Goal: Task Accomplishment & Management: Manage account settings

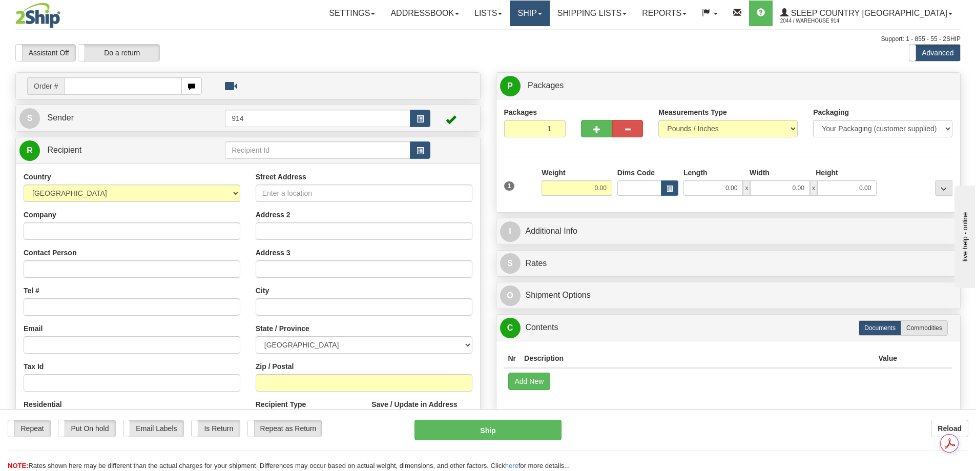
click at [549, 11] on link "Ship" at bounding box center [529, 14] width 39 height 26
click at [539, 49] on span "OnHold / Order Queue" at bounding box center [503, 49] width 72 height 8
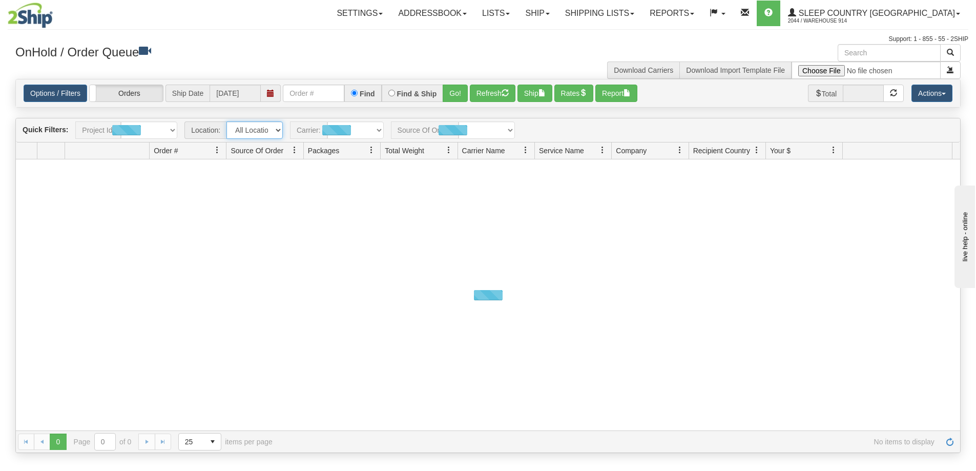
click at [277, 130] on select "All Locations 914 9009 [GEOGRAPHIC_DATA] SLE BEDDN ZINUC" at bounding box center [254, 129] width 56 height 17
select select "7603"
click at [226, 121] on select "All Locations 914 9009 [GEOGRAPHIC_DATA] SLE BEDDN ZINUC" at bounding box center [254, 129] width 56 height 17
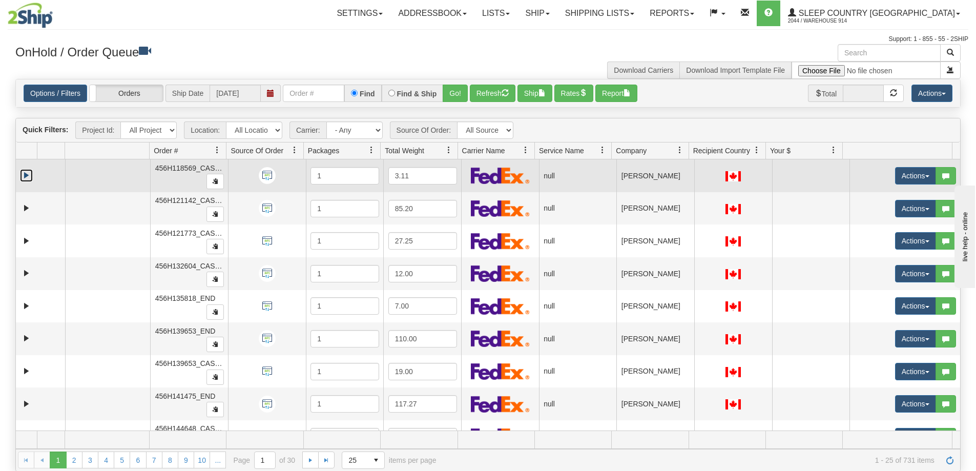
click at [23, 175] on link "Expand" at bounding box center [26, 175] width 13 height 13
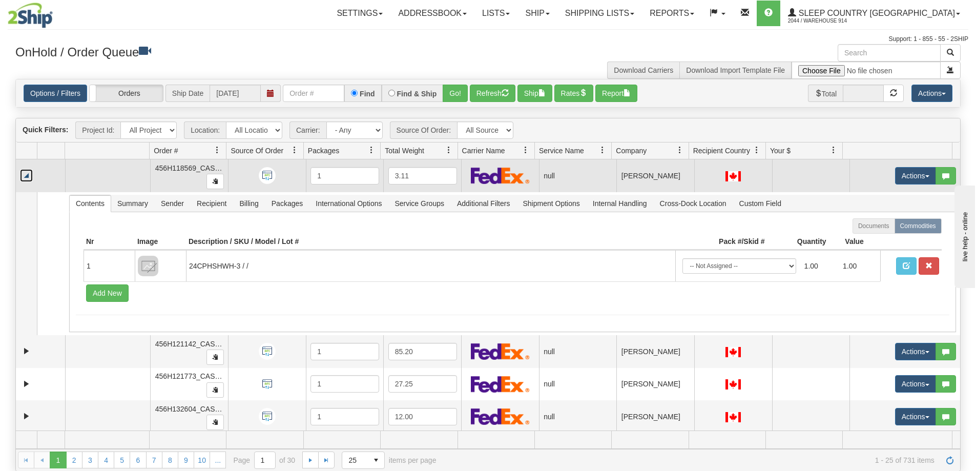
click at [23, 175] on link "Collapse" at bounding box center [26, 175] width 13 height 13
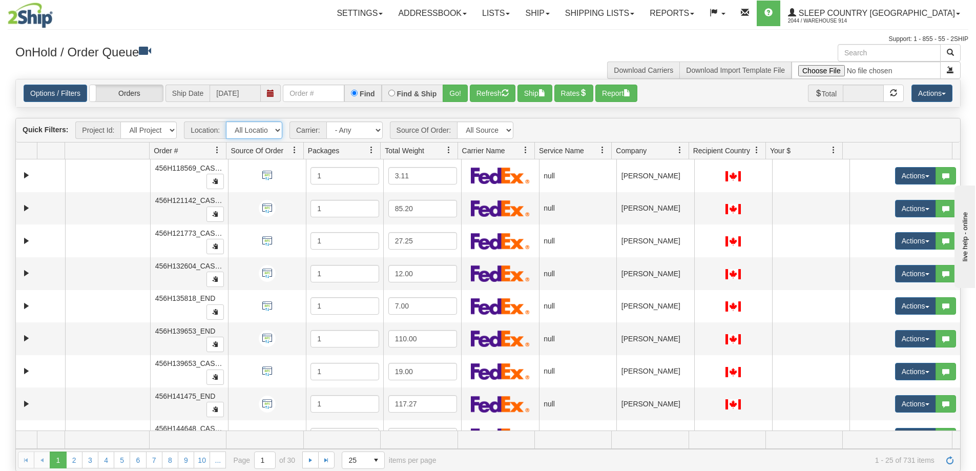
click at [276, 129] on select "All Locations 914 9009 [GEOGRAPHIC_DATA] SLE BEDDN ZINUC" at bounding box center [254, 129] width 56 height 17
select select "7603"
click at [226, 121] on select "All Locations 914 9009 [GEOGRAPHIC_DATA] SLE BEDDN ZINUC" at bounding box center [254, 129] width 56 height 17
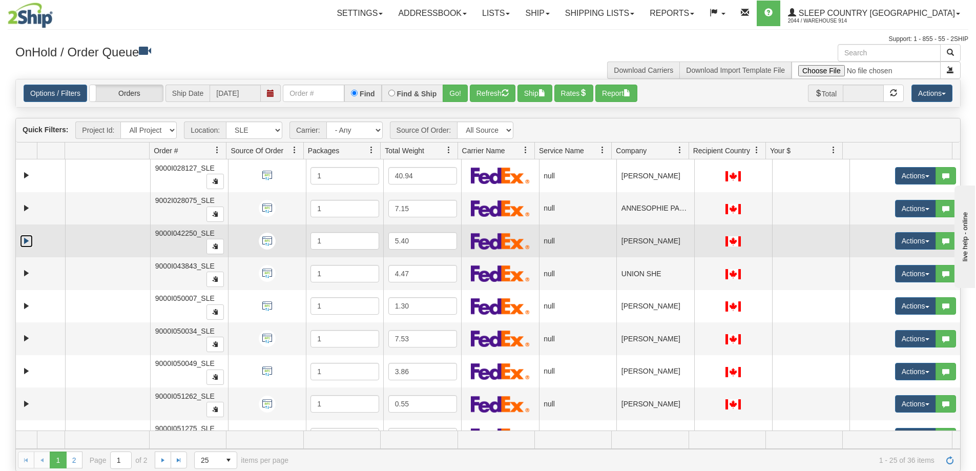
click at [24, 239] on link "Expand" at bounding box center [26, 241] width 13 height 13
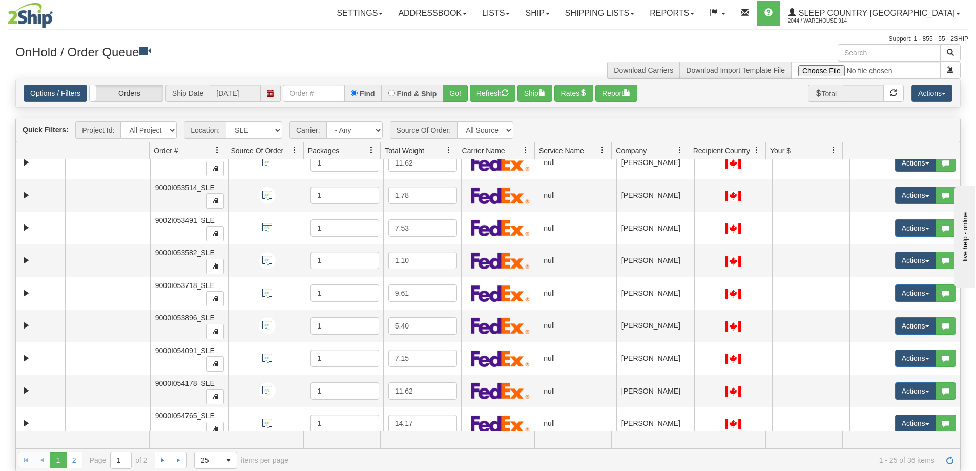
scroll to position [686, 0]
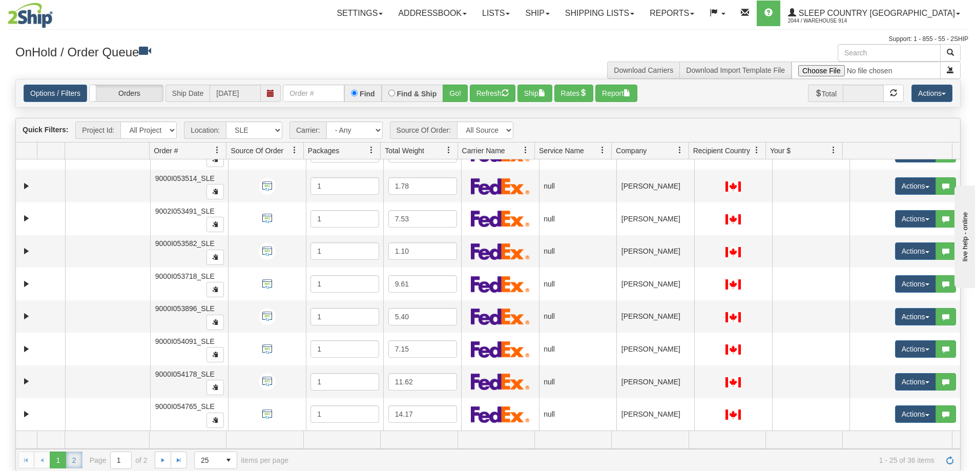
click at [78, 460] on link "2" at bounding box center [74, 459] width 16 height 16
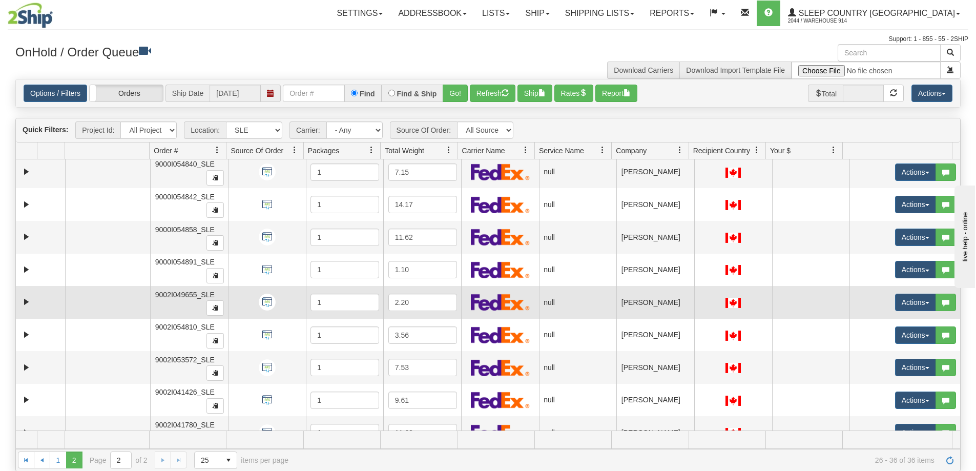
scroll to position [88, 0]
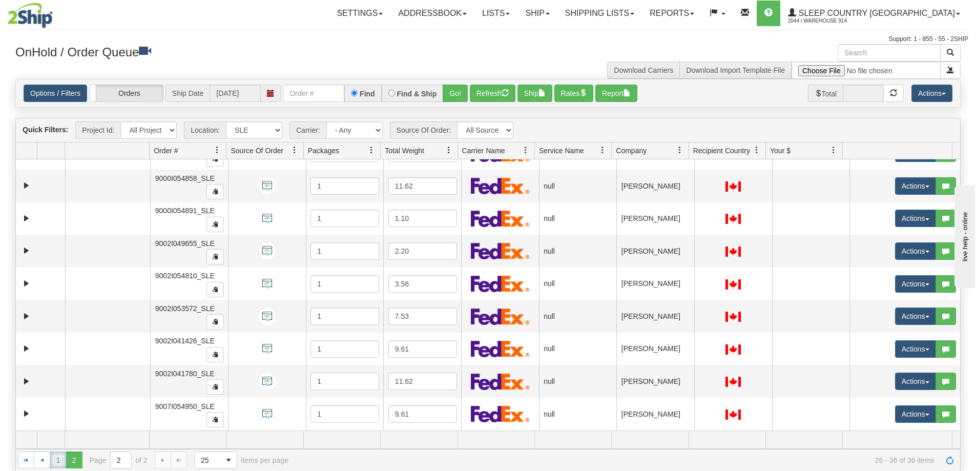
drag, startPoint x: 56, startPoint y: 461, endPoint x: 60, endPoint y: 458, distance: 5.5
click at [56, 461] on link "1" at bounding box center [58, 459] width 16 height 16
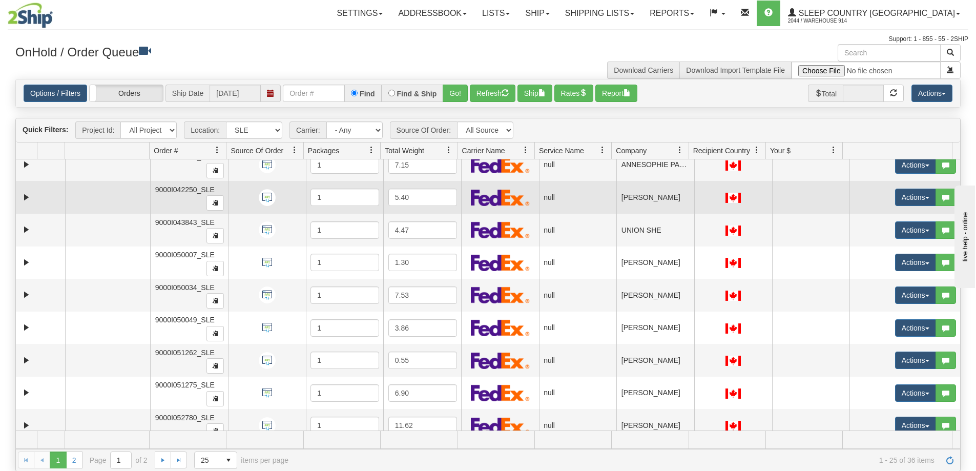
scroll to position [0, 0]
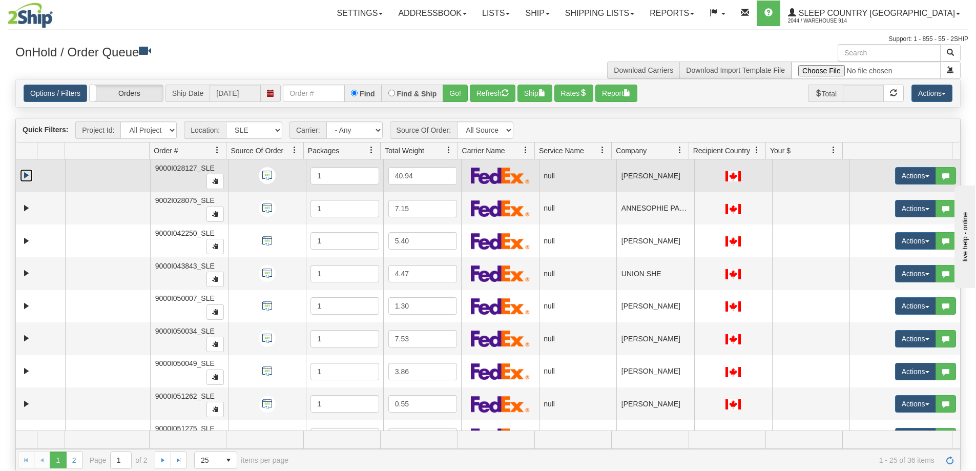
click at [24, 175] on link "Expand" at bounding box center [26, 175] width 13 height 13
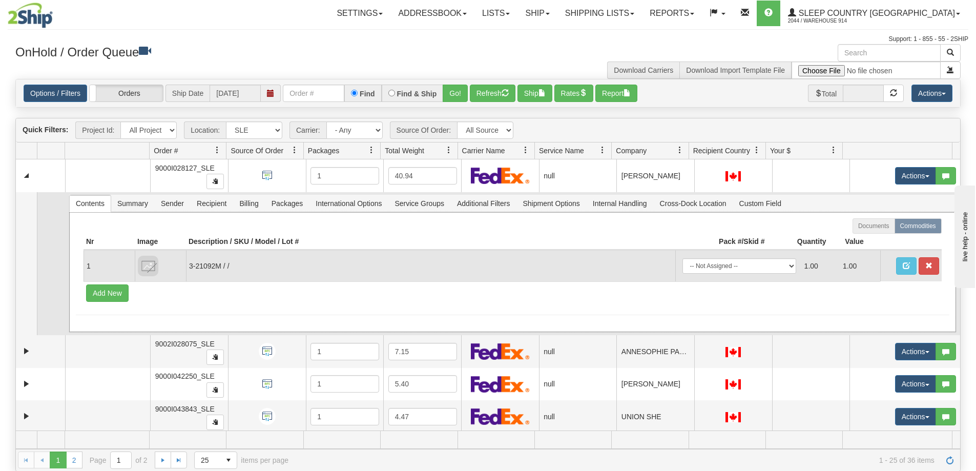
click at [218, 267] on td "3-21092M / /" at bounding box center [430, 265] width 489 height 31
drag, startPoint x: 221, startPoint y: 264, endPoint x: 190, endPoint y: 265, distance: 30.7
click at [190, 265] on td "3-21092M / /" at bounding box center [430, 265] width 489 height 31
copy td "3-21092M"
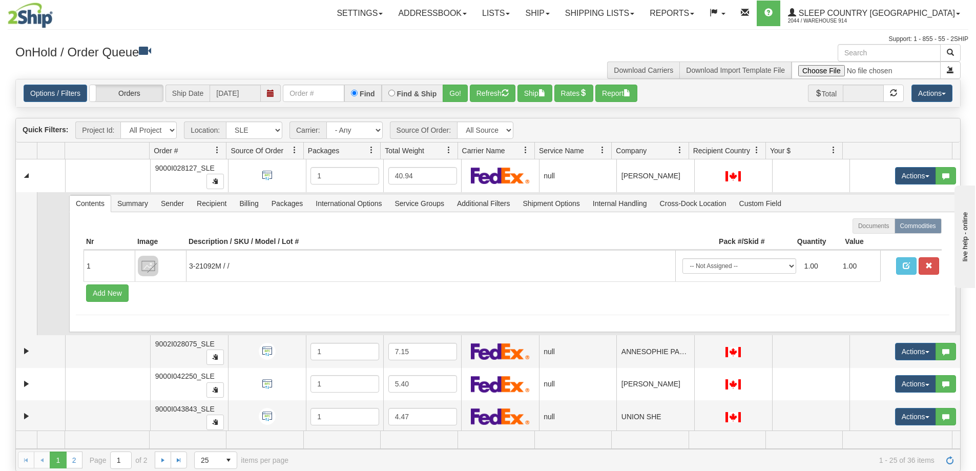
click at [28, 221] on td at bounding box center [26, 263] width 21 height 143
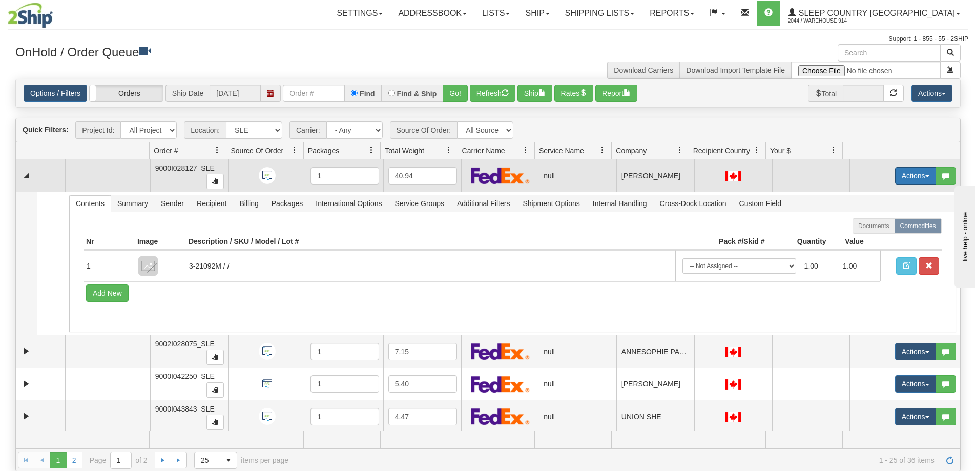
click at [925, 175] on span "button" at bounding box center [927, 176] width 4 height 2
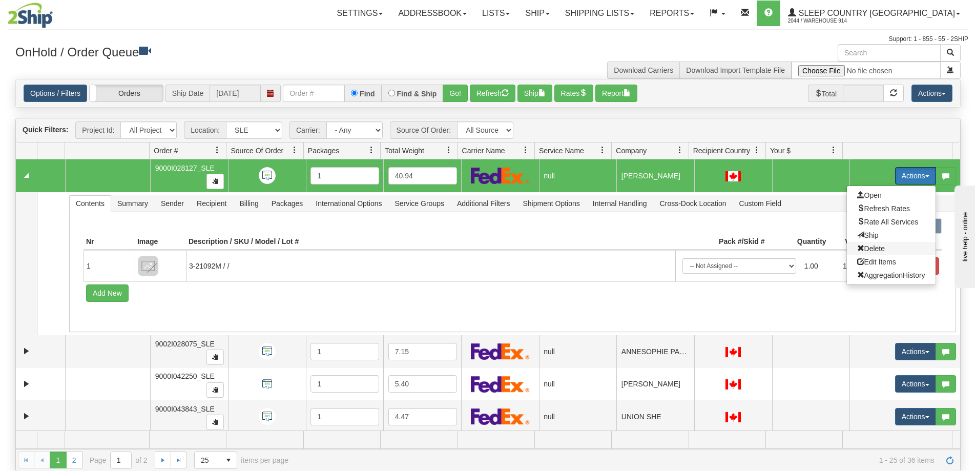
click at [869, 249] on span "Delete" at bounding box center [871, 248] width 28 height 8
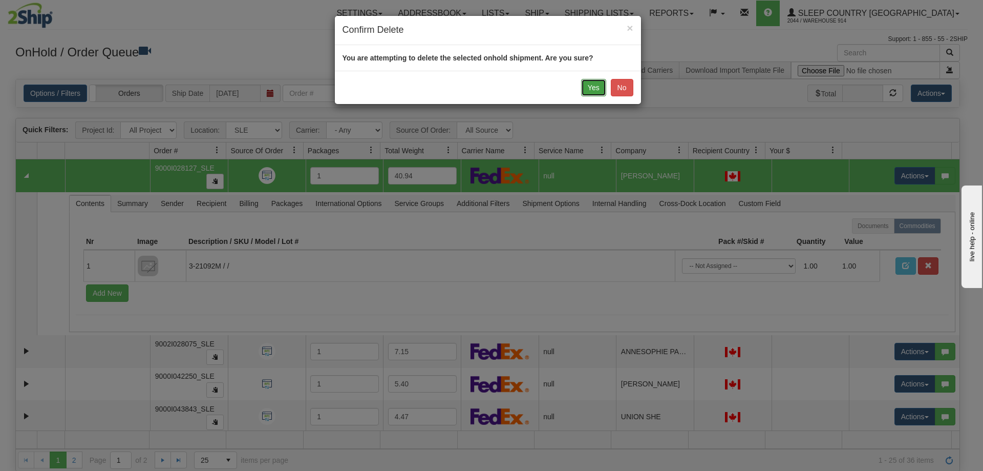
click at [587, 86] on button "Yes" at bounding box center [593, 87] width 25 height 17
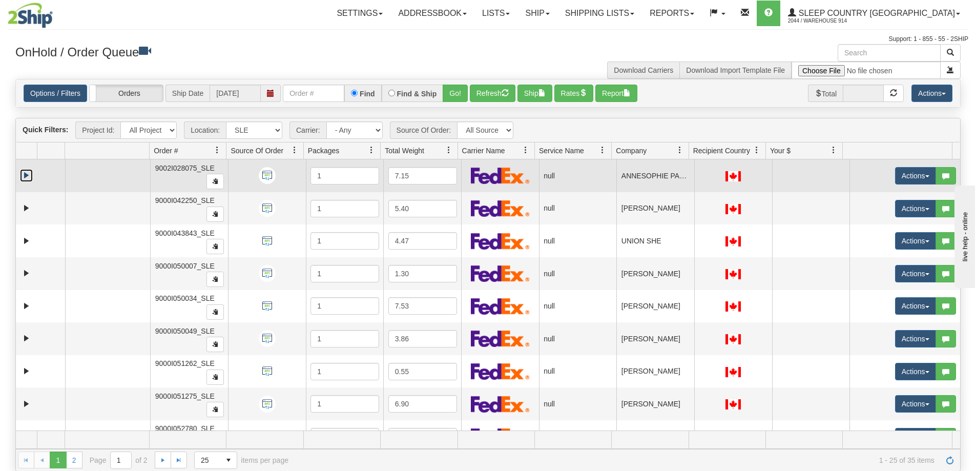
click at [24, 176] on link "Expand" at bounding box center [26, 175] width 13 height 13
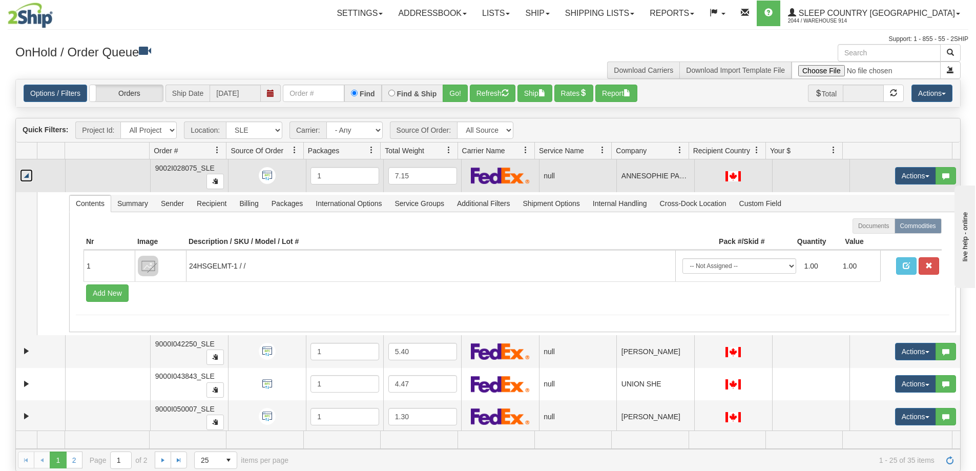
click at [23, 178] on link "Collapse" at bounding box center [26, 175] width 13 height 13
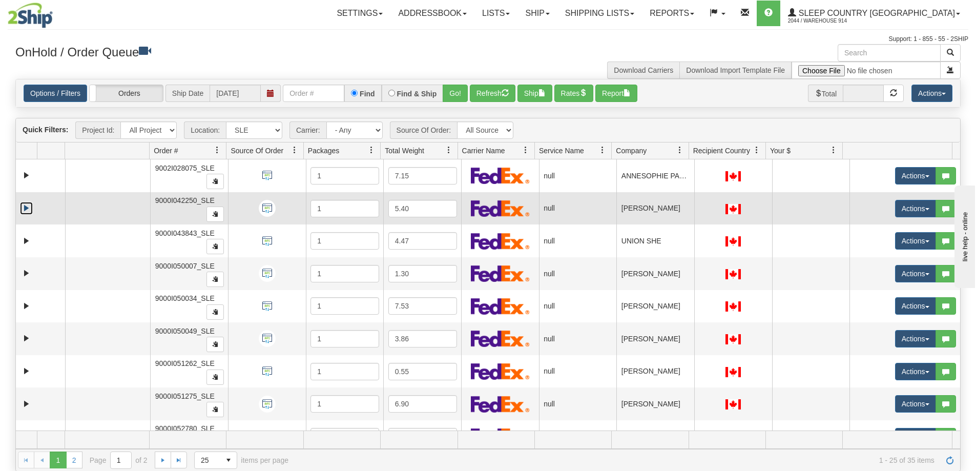
click at [28, 209] on link "Expand" at bounding box center [26, 208] width 13 height 13
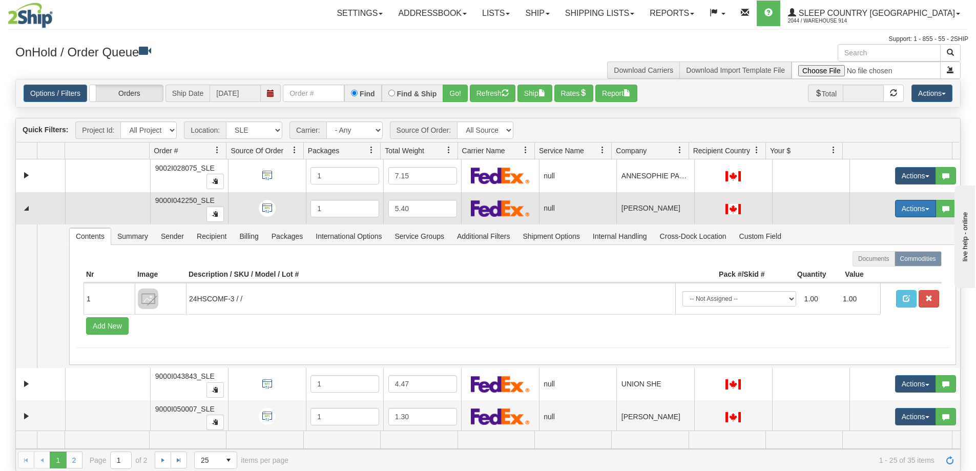
click at [911, 205] on button "Actions" at bounding box center [915, 208] width 41 height 17
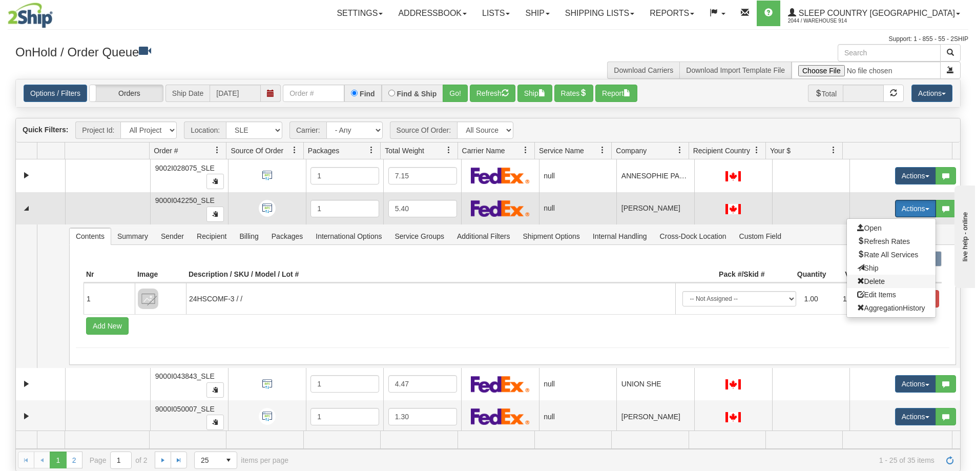
click at [863, 278] on span "Delete" at bounding box center [871, 281] width 28 height 8
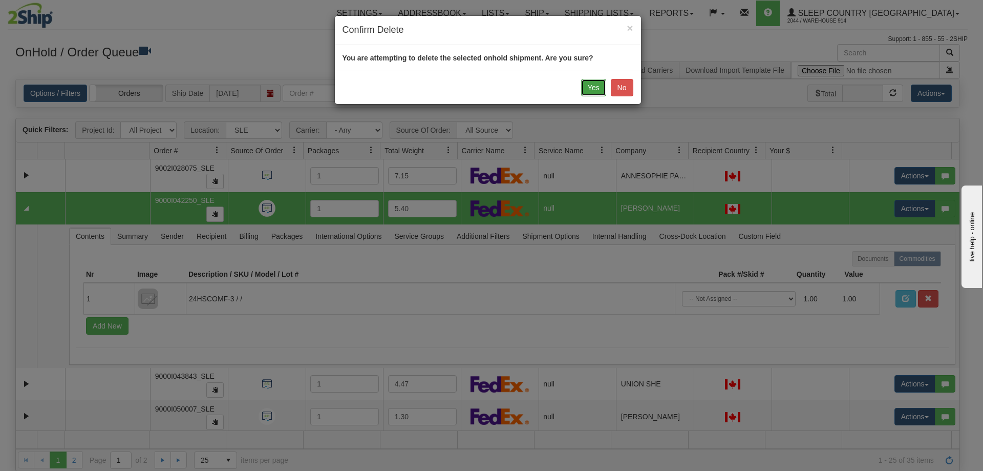
click at [594, 83] on button "Yes" at bounding box center [593, 87] width 25 height 17
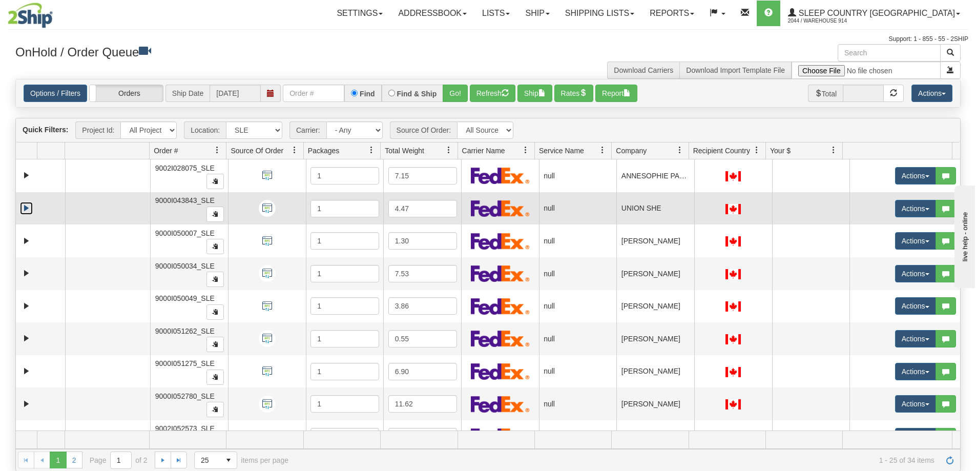
click at [25, 208] on link "Expand" at bounding box center [26, 208] width 13 height 13
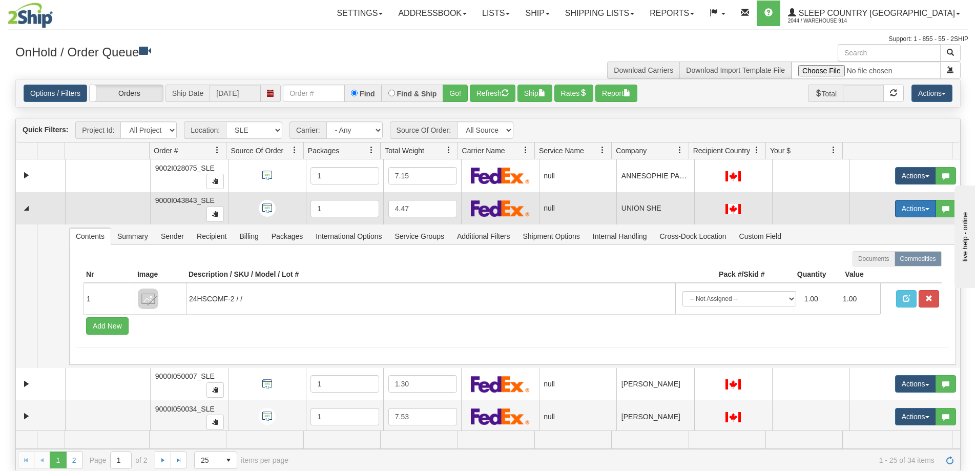
click at [903, 206] on button "Actions" at bounding box center [915, 208] width 41 height 17
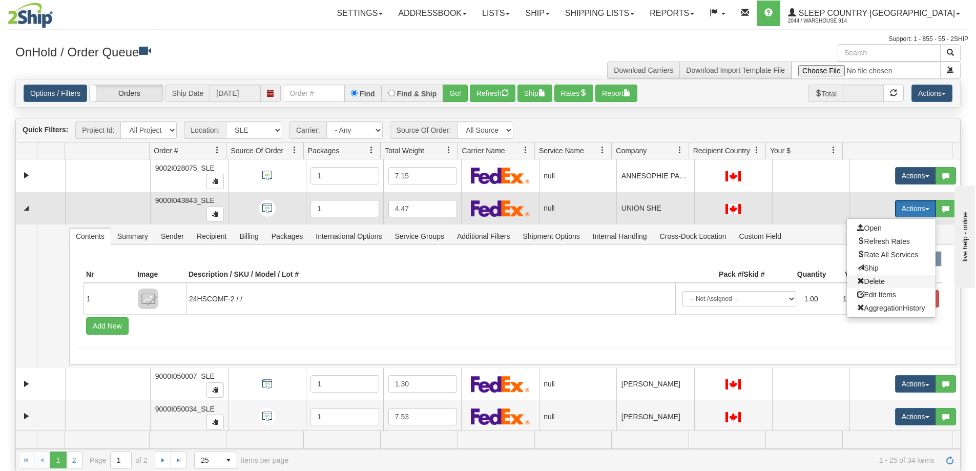
click at [868, 278] on span "Delete" at bounding box center [871, 281] width 28 height 8
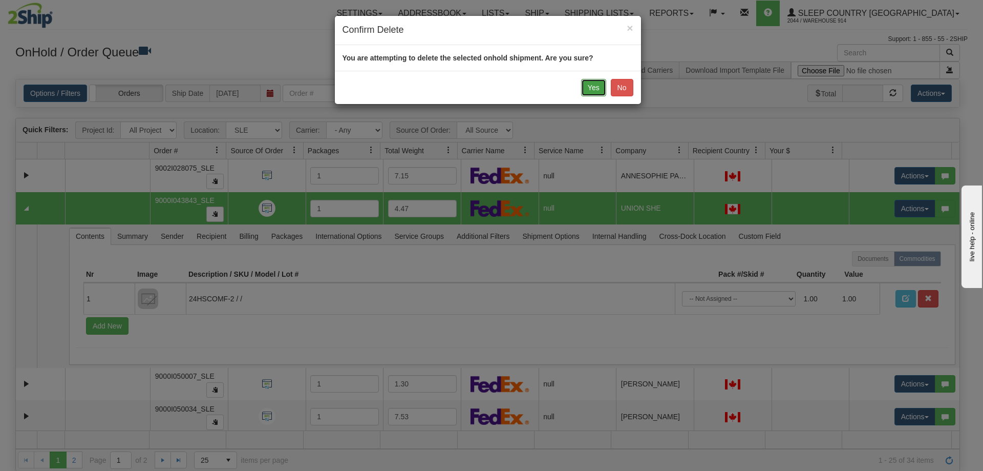
click at [590, 82] on button "Yes" at bounding box center [593, 87] width 25 height 17
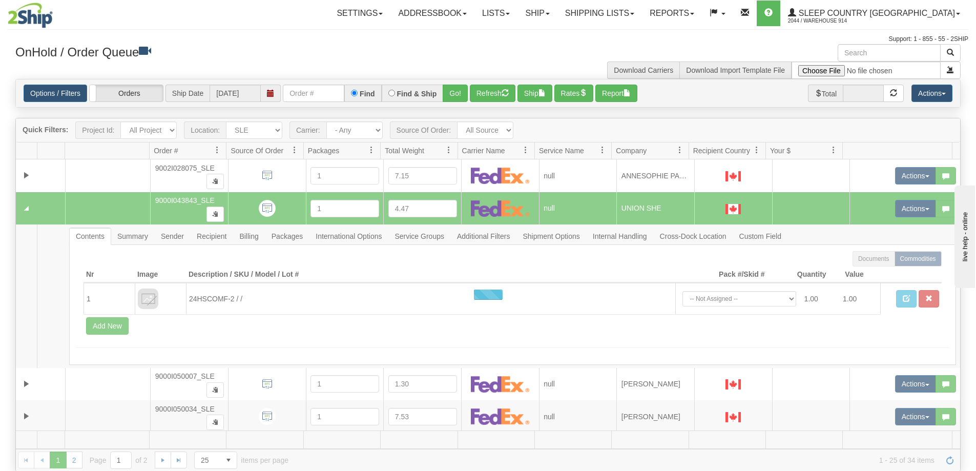
click at [29, 215] on div at bounding box center [488, 294] width 944 height 352
click at [29, 204] on div at bounding box center [488, 294] width 944 height 352
click at [29, 383] on div at bounding box center [488, 294] width 944 height 352
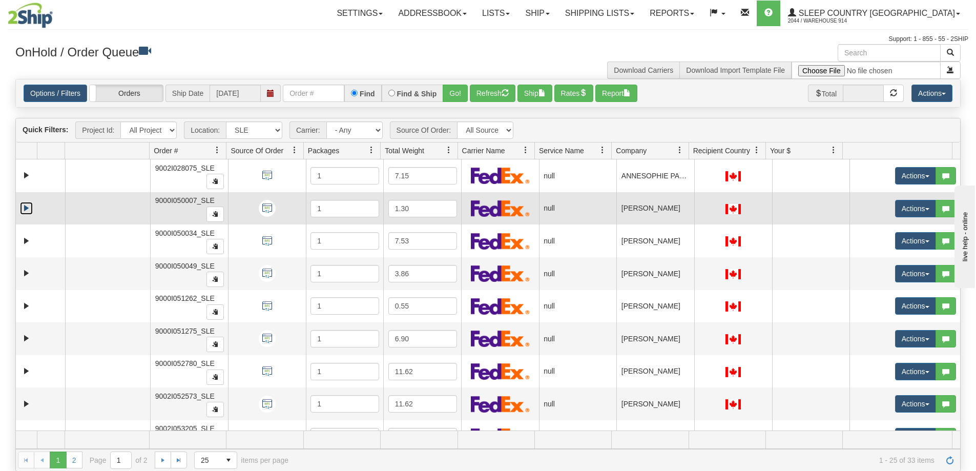
click at [29, 205] on link "Expand" at bounding box center [26, 208] width 13 height 13
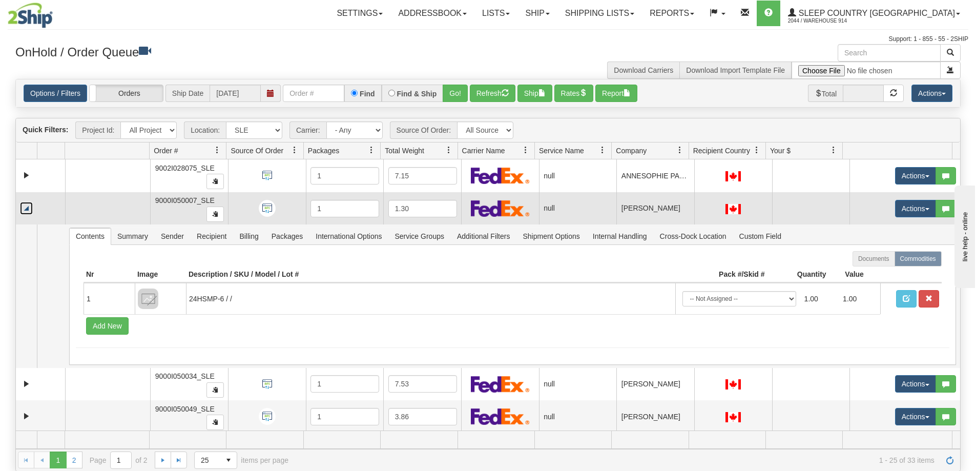
click at [29, 205] on link "Collapse" at bounding box center [26, 208] width 13 height 13
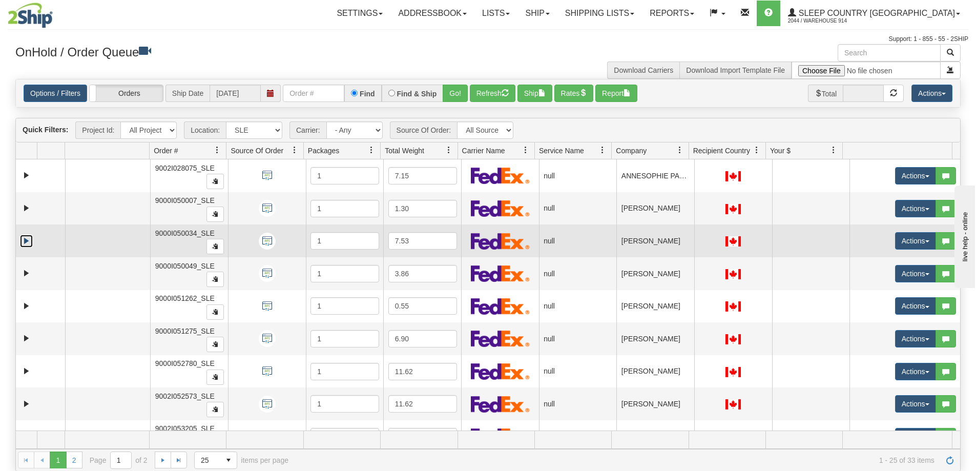
click at [25, 236] on link "Expand" at bounding box center [26, 241] width 13 height 13
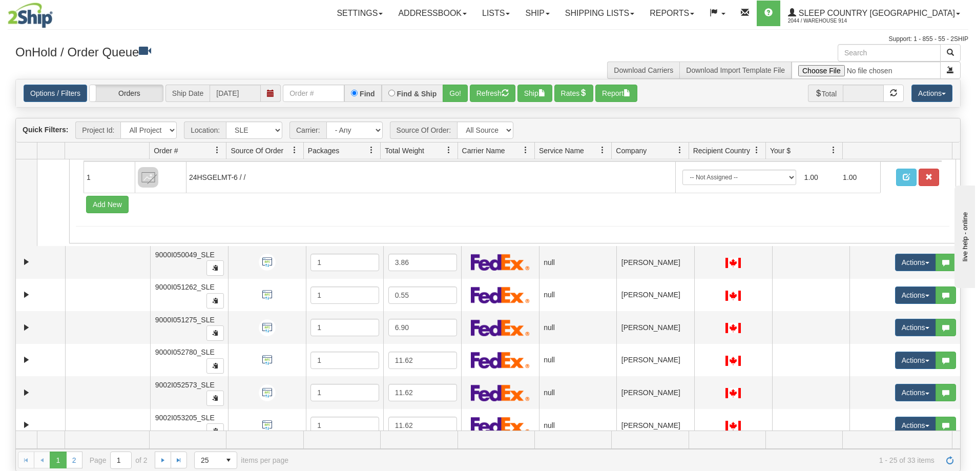
scroll to position [205, 0]
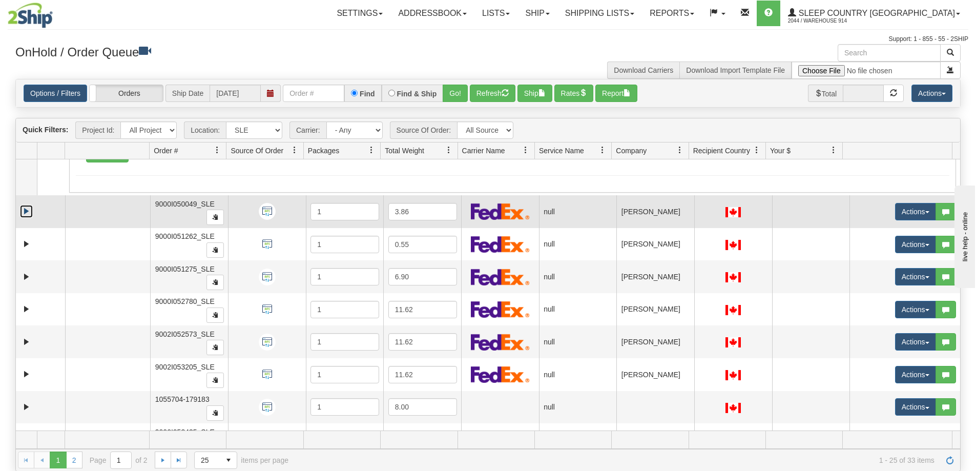
click at [30, 211] on link "Expand" at bounding box center [26, 211] width 13 height 13
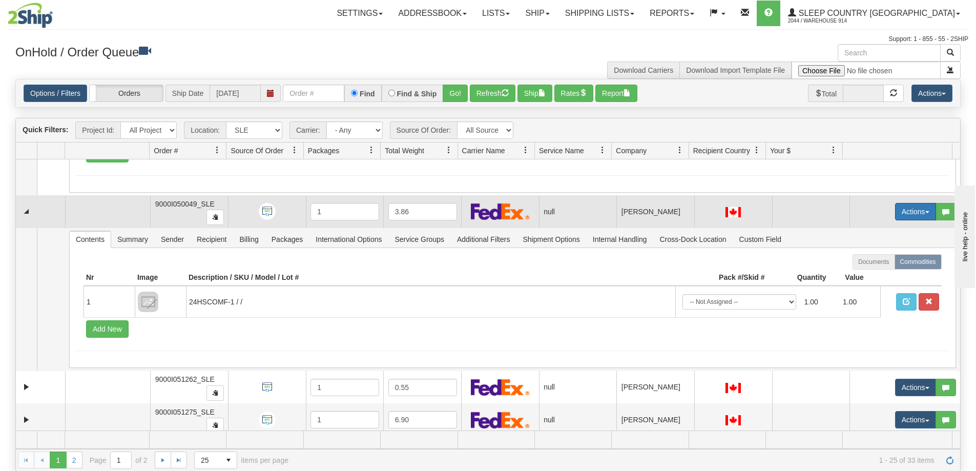
click at [898, 213] on button "Actions" at bounding box center [915, 211] width 41 height 17
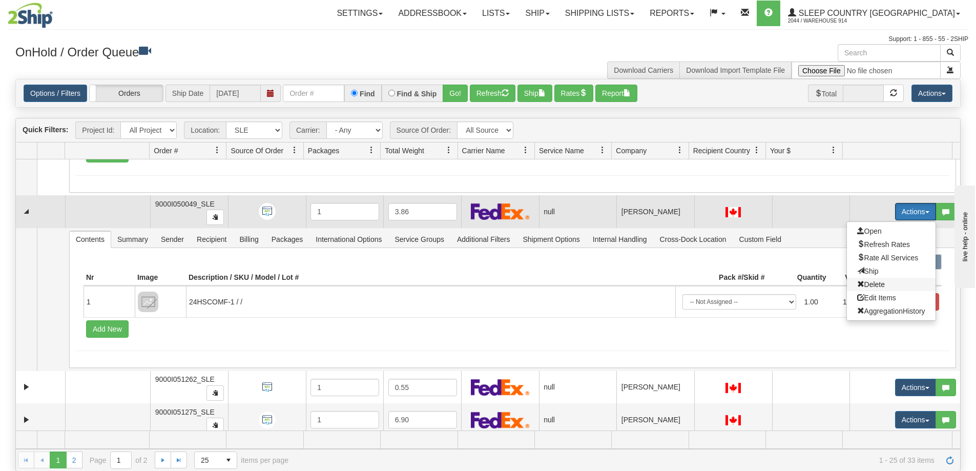
click at [864, 282] on span "Delete" at bounding box center [871, 284] width 28 height 8
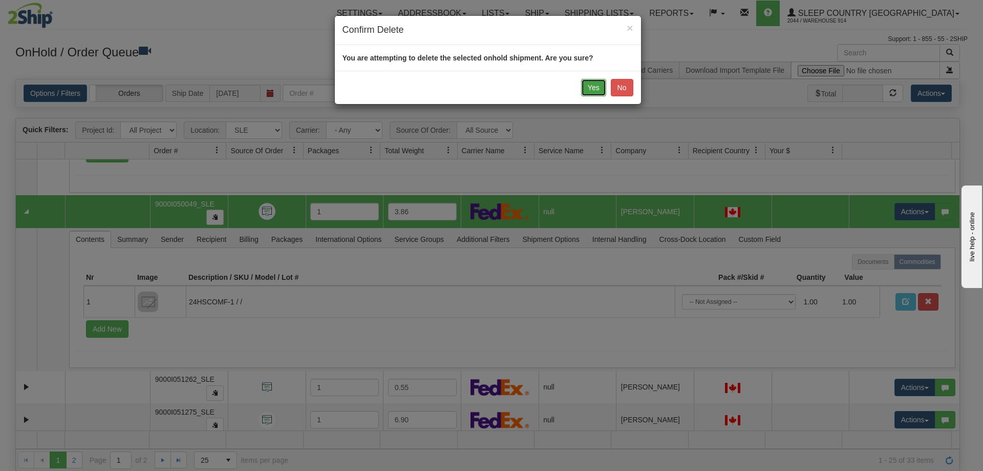
click at [590, 86] on button "Yes" at bounding box center [593, 87] width 25 height 17
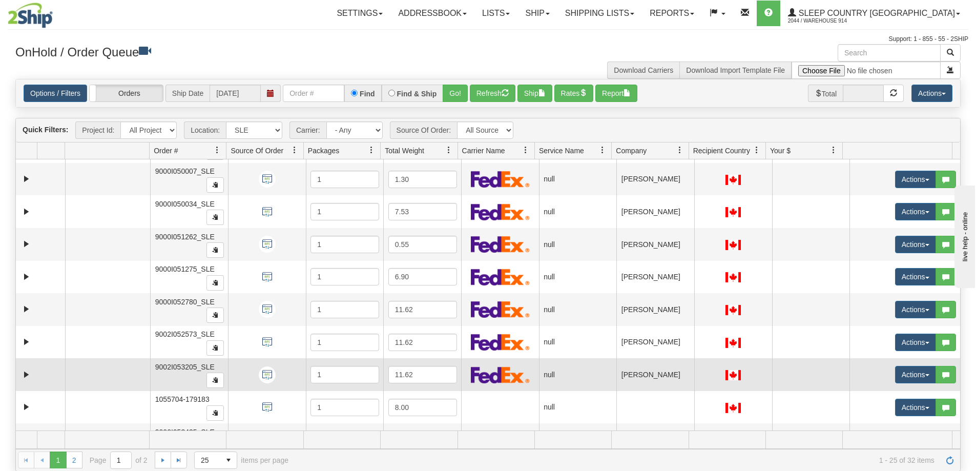
scroll to position [0, 0]
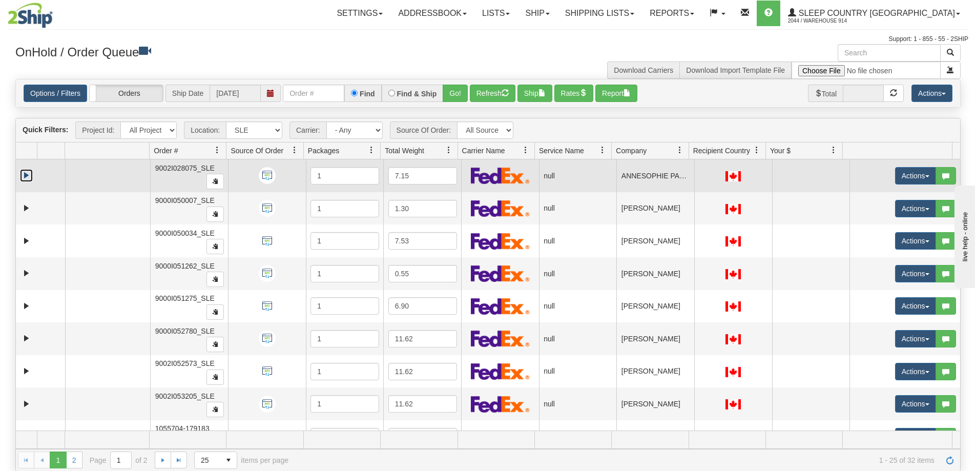
click at [26, 173] on link "Expand" at bounding box center [26, 175] width 13 height 13
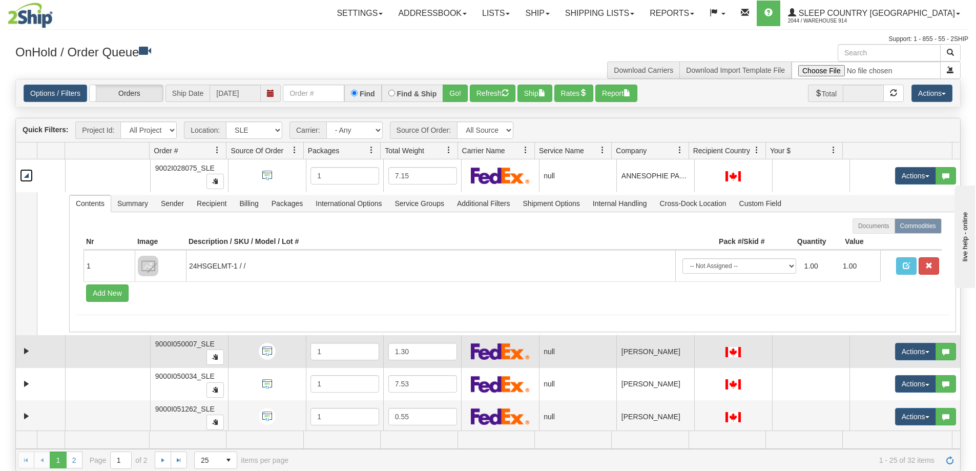
click at [28, 359] on td at bounding box center [40, 351] width 49 height 33
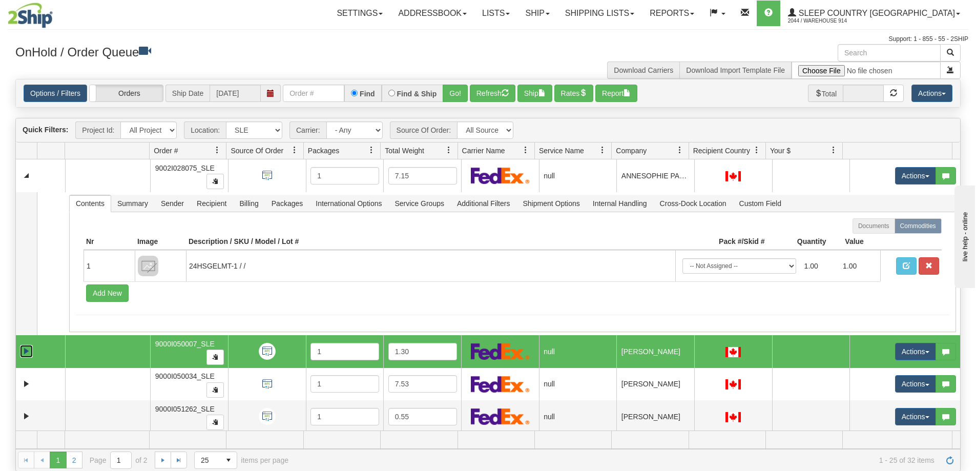
click at [26, 352] on link "Expand" at bounding box center [26, 351] width 13 height 13
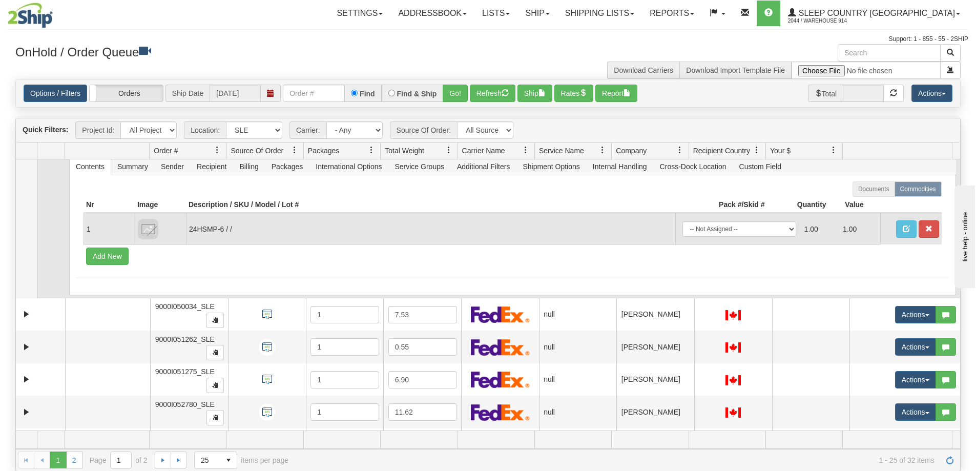
scroll to position [256, 0]
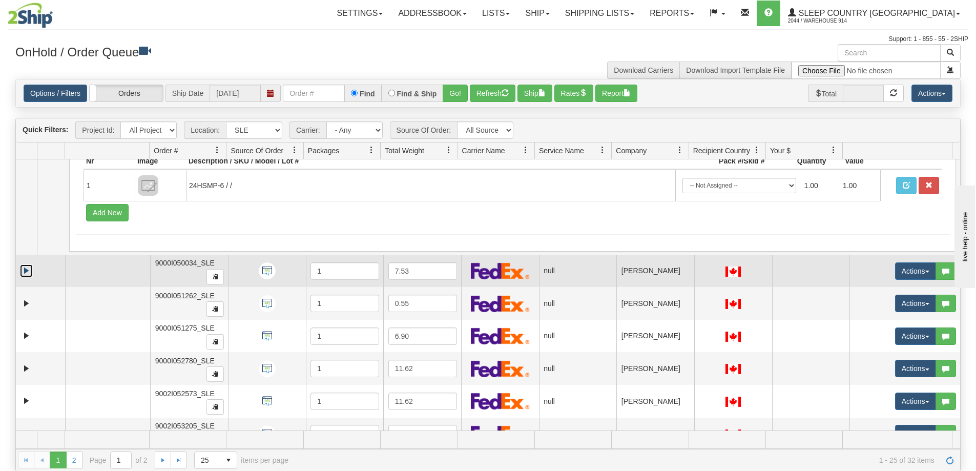
click at [22, 267] on link "Expand" at bounding box center [26, 270] width 13 height 13
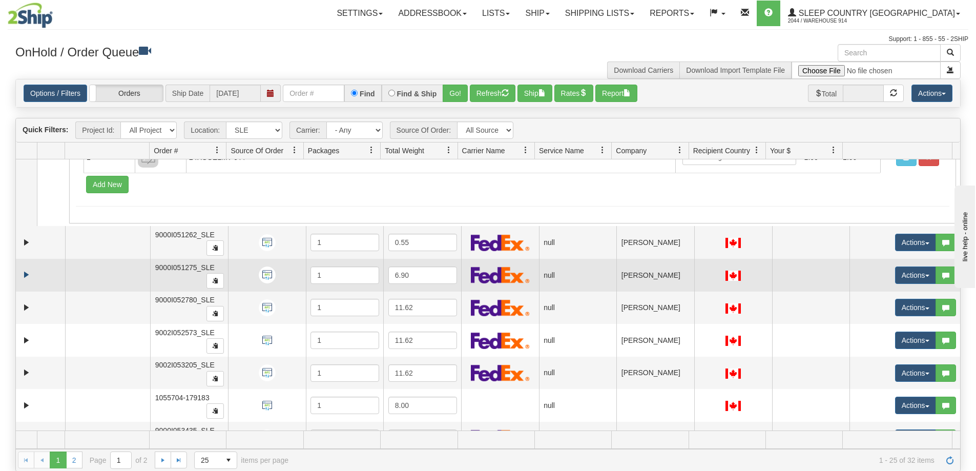
scroll to position [461, 0]
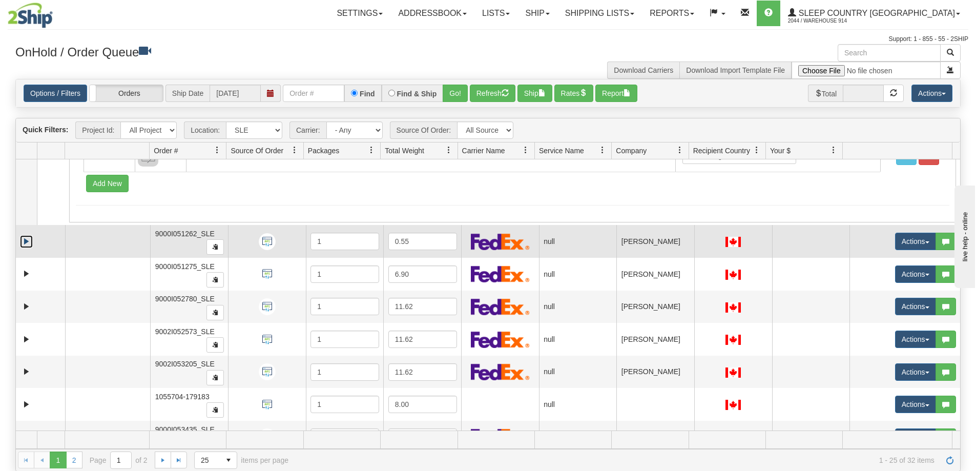
click at [25, 243] on link "Expand" at bounding box center [26, 241] width 13 height 13
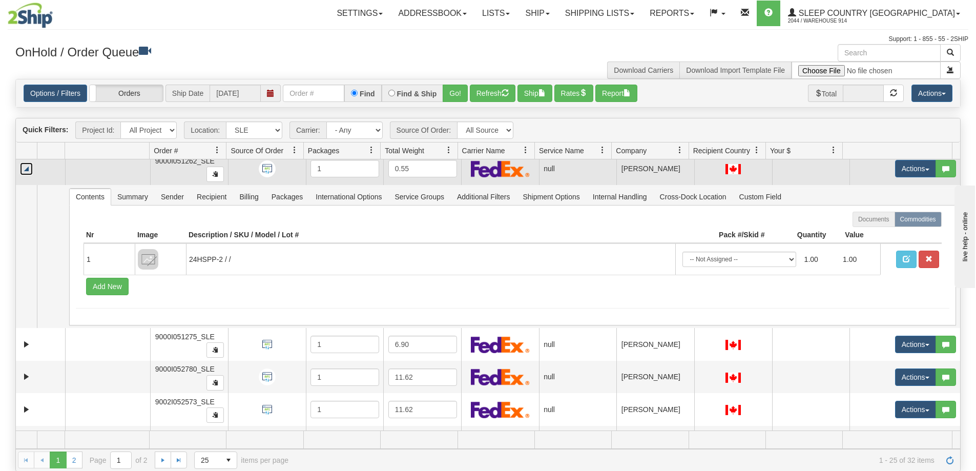
scroll to position [563, 0]
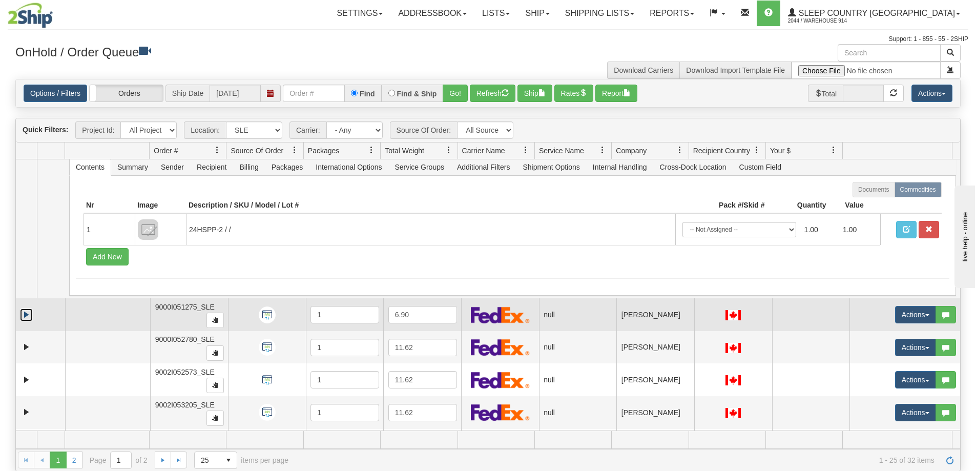
click at [28, 315] on link "Expand" at bounding box center [26, 314] width 13 height 13
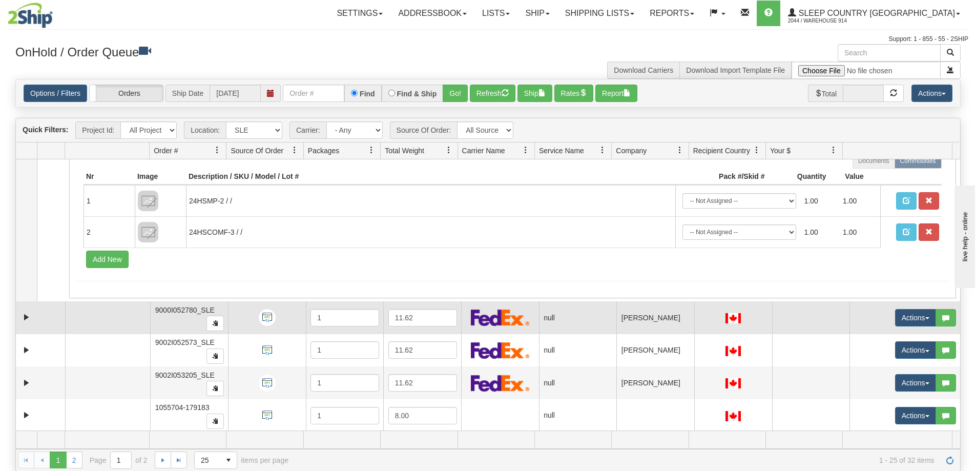
scroll to position [768, 0]
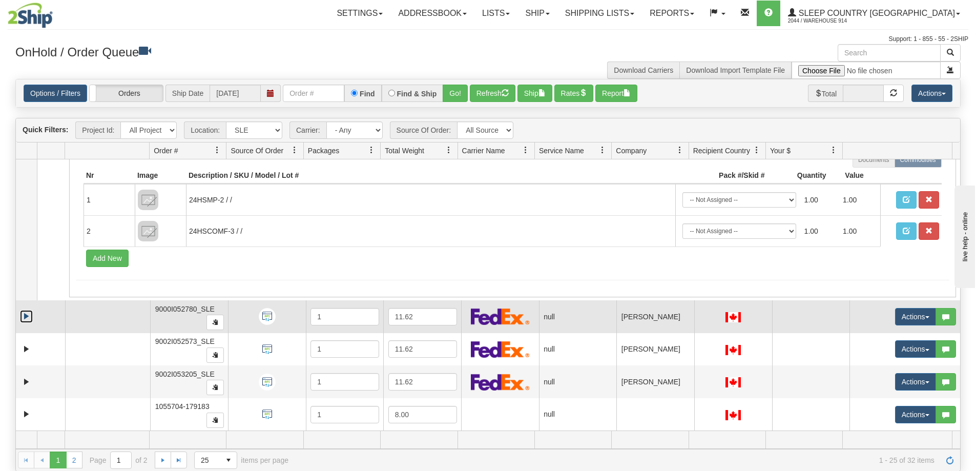
click at [27, 317] on link "Expand" at bounding box center [26, 316] width 13 height 13
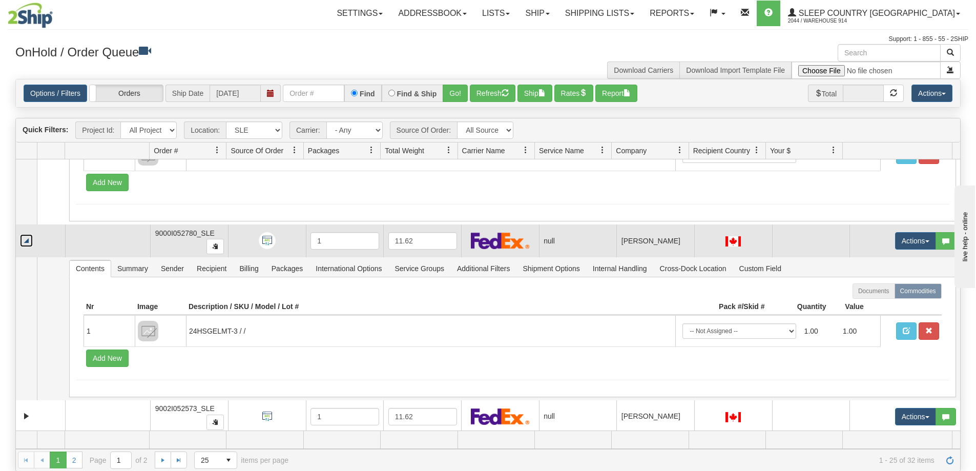
scroll to position [871, 0]
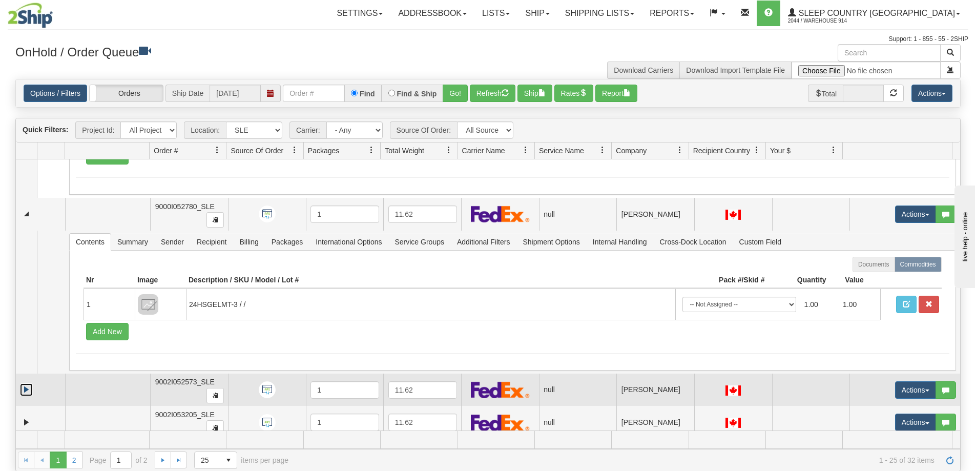
click at [30, 390] on link "Expand" at bounding box center [26, 389] width 13 height 13
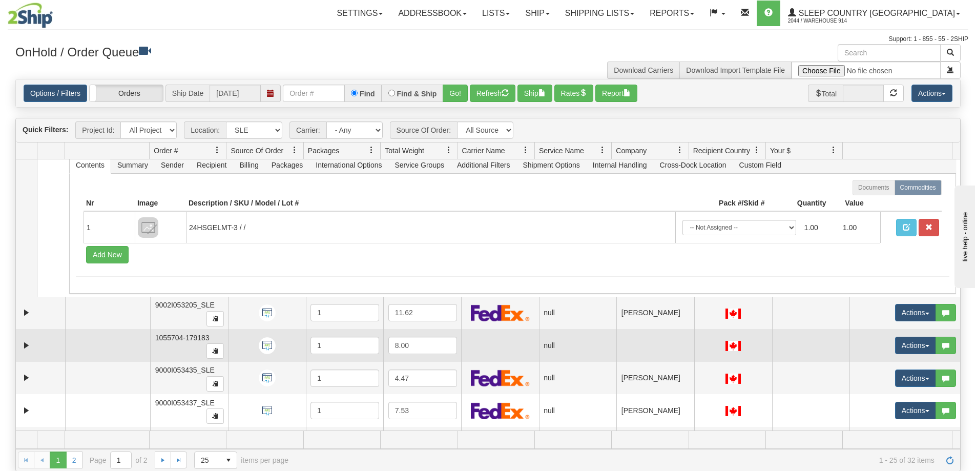
scroll to position [1127, 0]
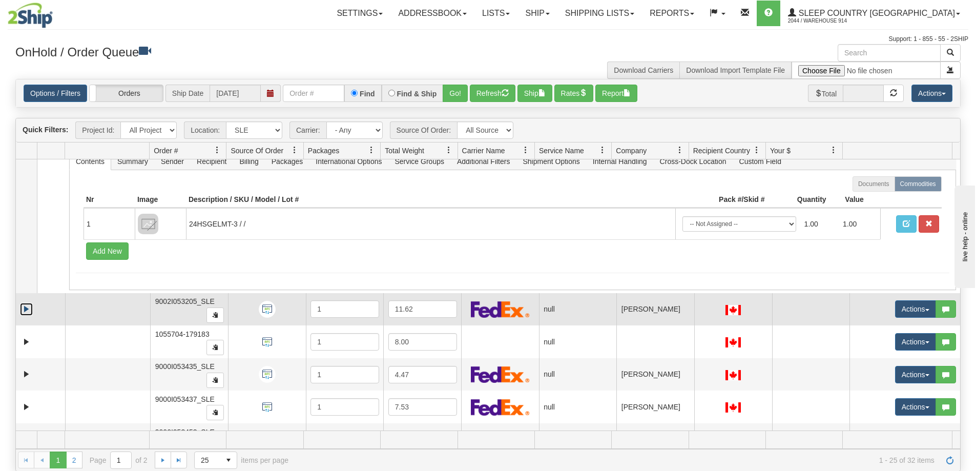
click at [29, 313] on link "Expand" at bounding box center [26, 309] width 13 height 13
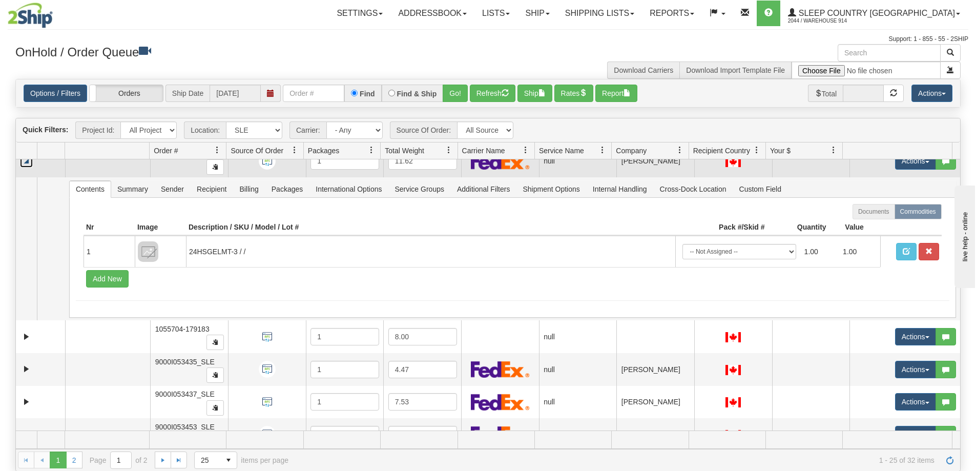
scroll to position [1332, 0]
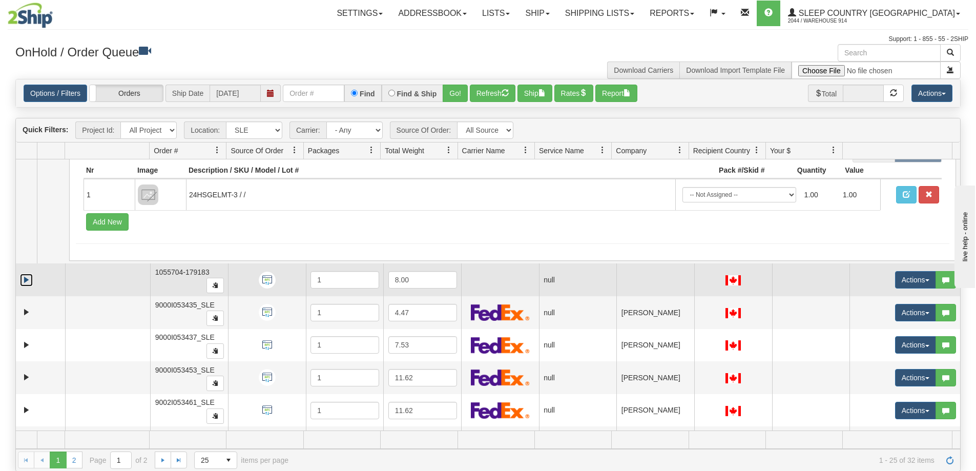
click at [30, 278] on link "Expand" at bounding box center [26, 280] width 13 height 13
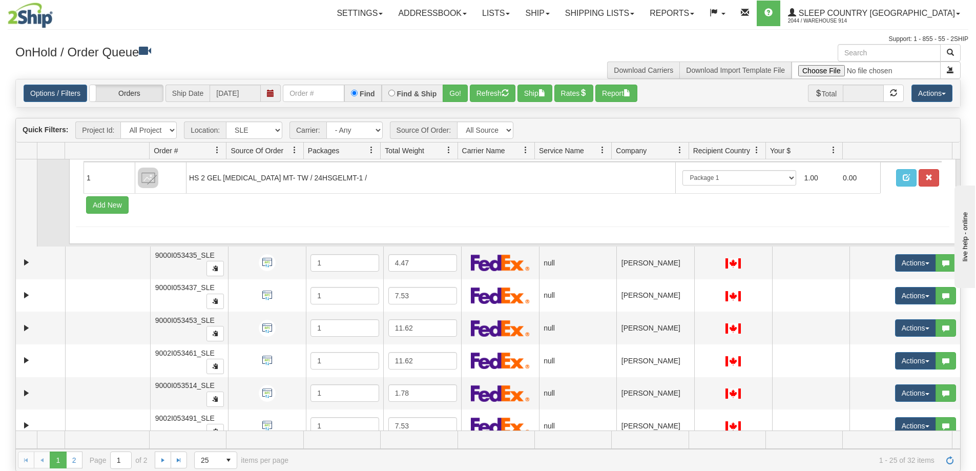
scroll to position [1537, 0]
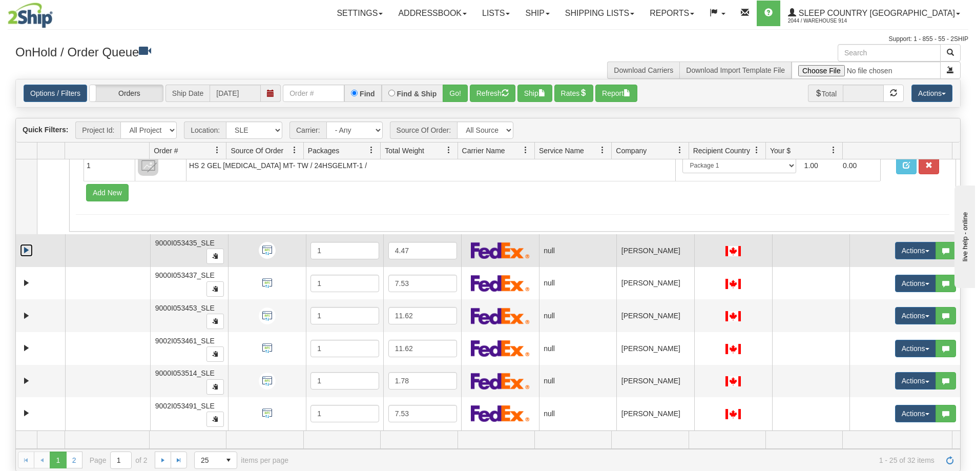
click at [27, 248] on link "Expand" at bounding box center [26, 250] width 13 height 13
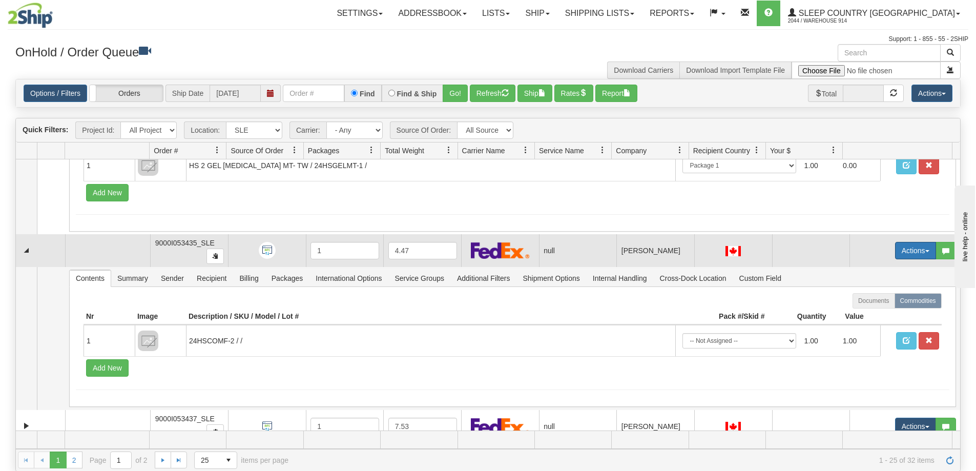
click at [907, 253] on button "Actions" at bounding box center [915, 250] width 41 height 17
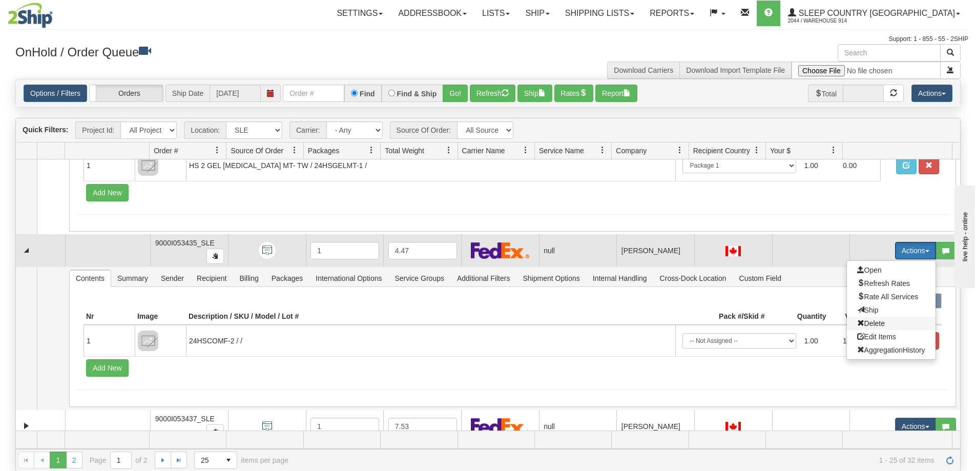
click at [863, 319] on span "Delete" at bounding box center [871, 323] width 28 height 8
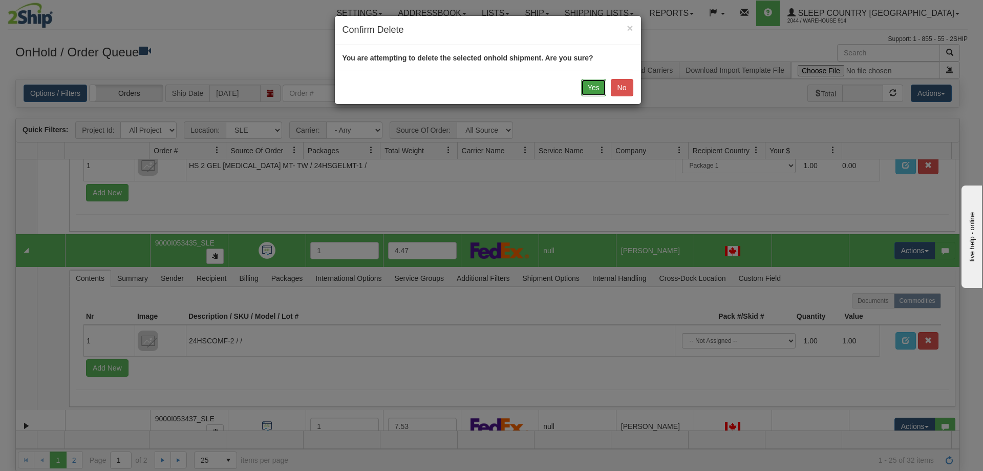
click at [592, 86] on button "Yes" at bounding box center [593, 87] width 25 height 17
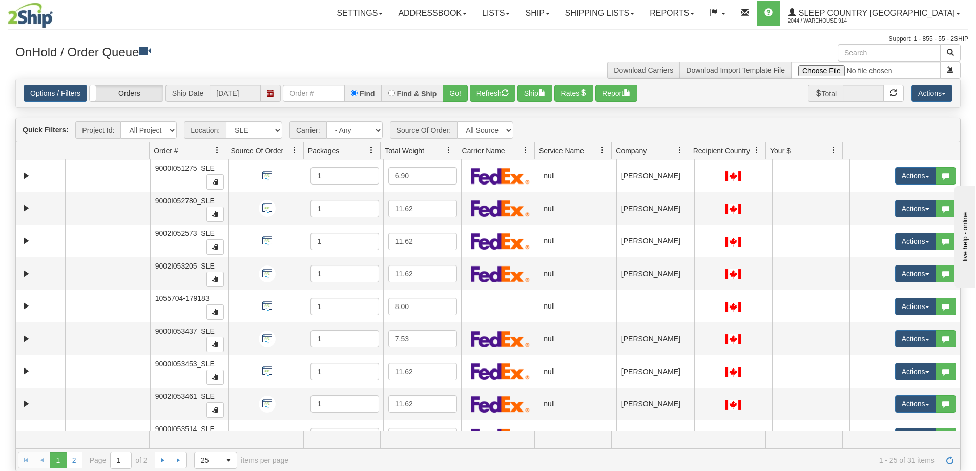
scroll to position [0, 0]
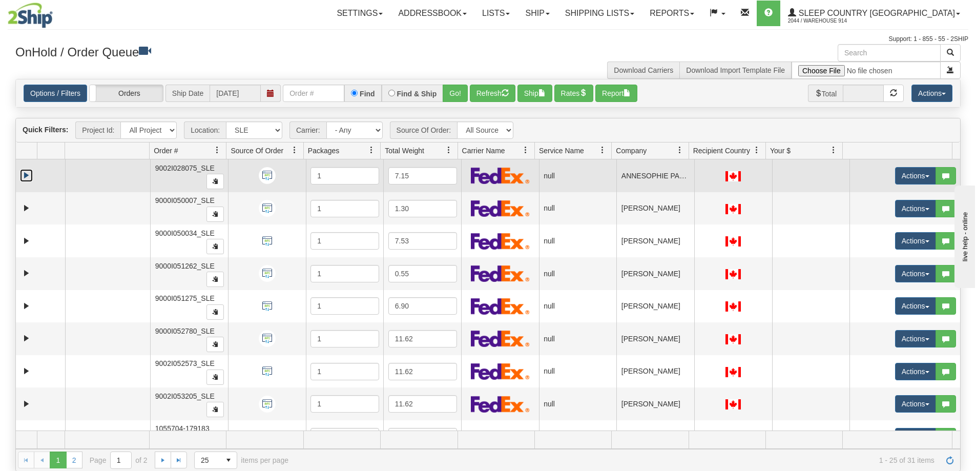
click at [25, 176] on link "Expand" at bounding box center [26, 175] width 13 height 13
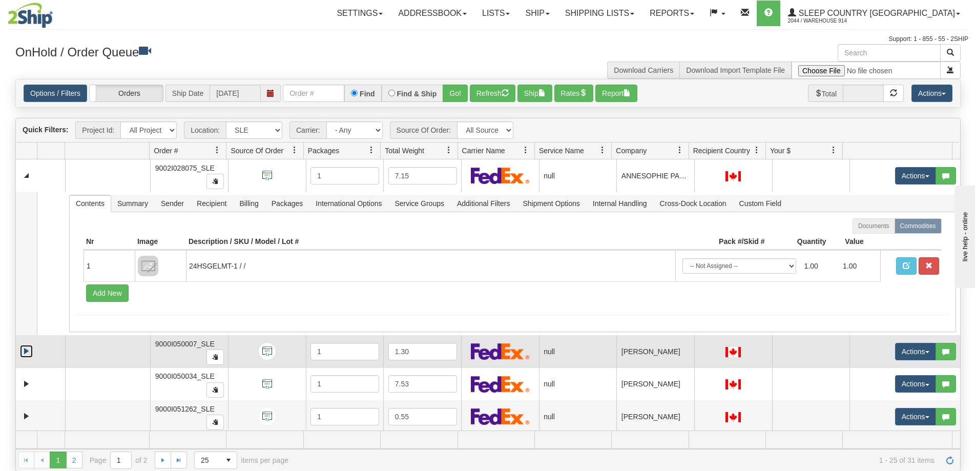
click at [26, 353] on link "Expand" at bounding box center [26, 351] width 13 height 13
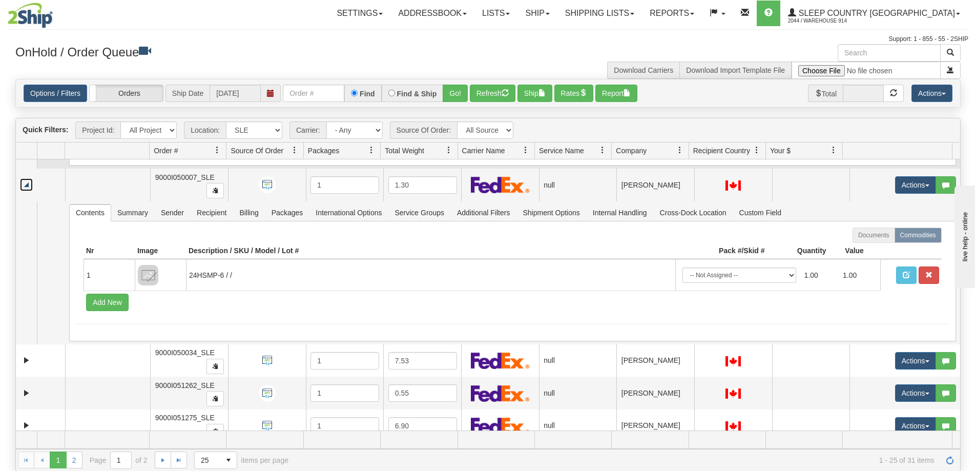
scroll to position [205, 0]
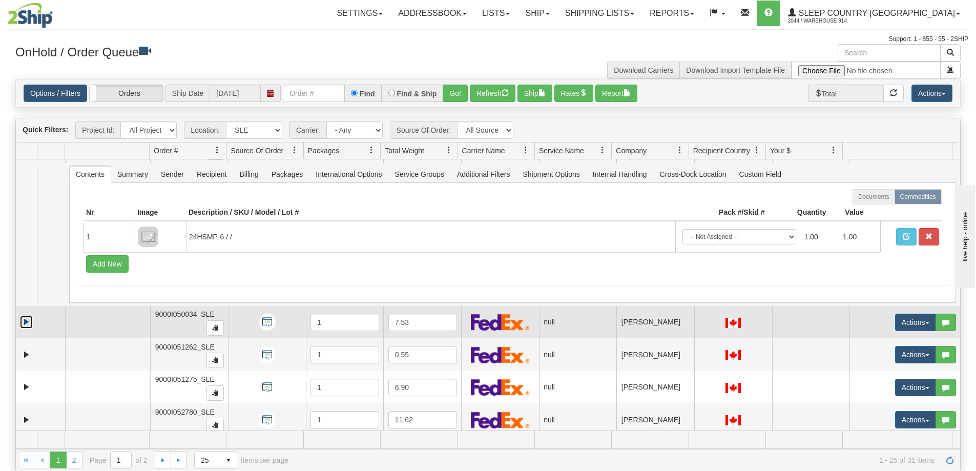
click at [27, 323] on link "Expand" at bounding box center [26, 322] width 13 height 13
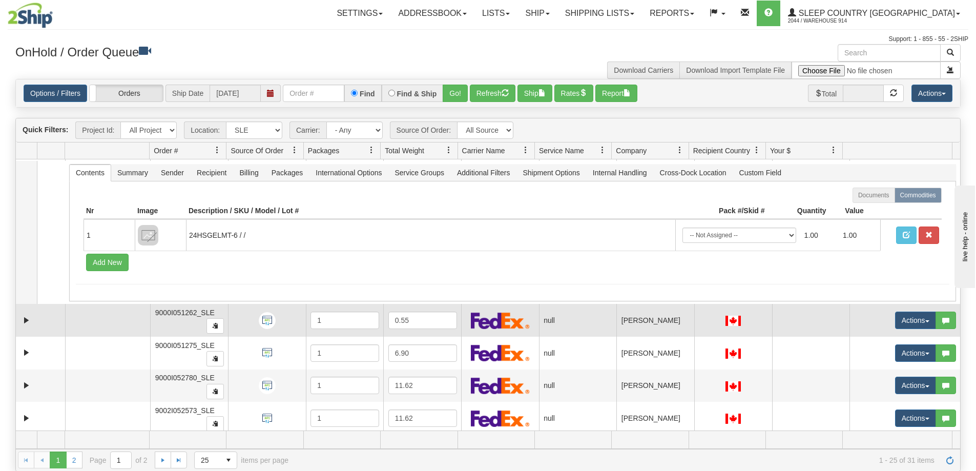
scroll to position [410, 0]
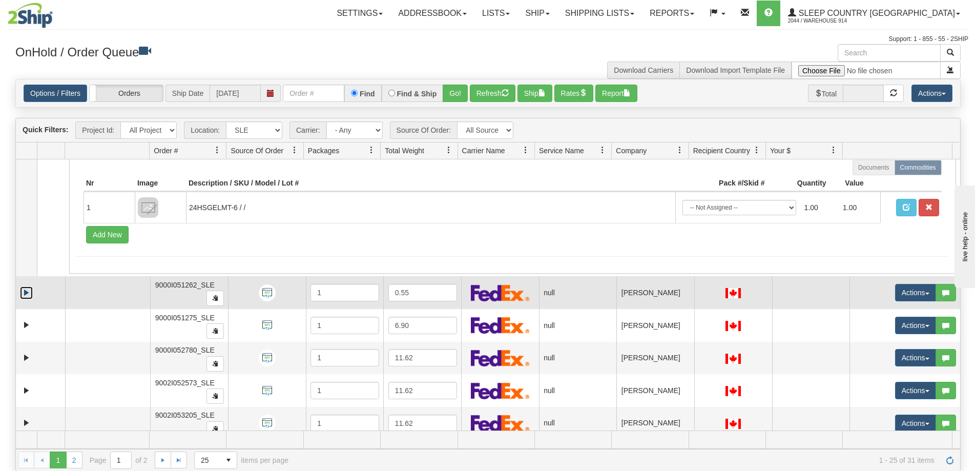
click at [28, 295] on link "Expand" at bounding box center [26, 292] width 13 height 13
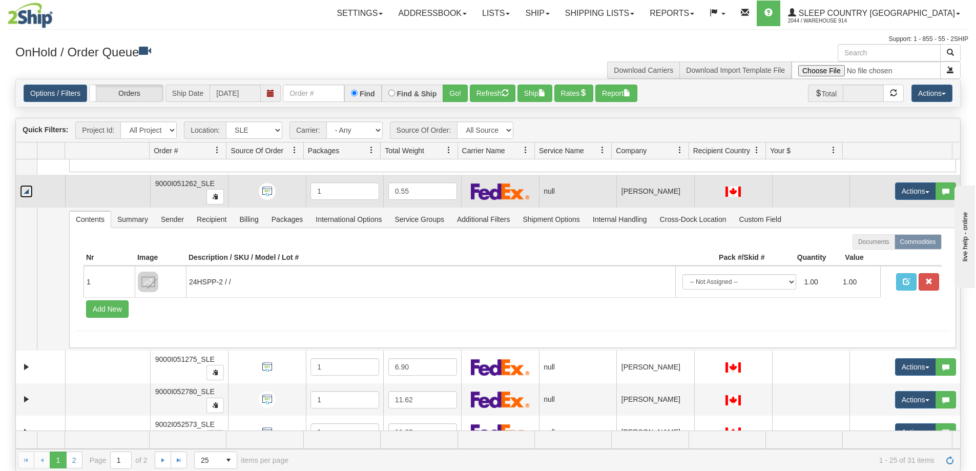
scroll to position [666, 0]
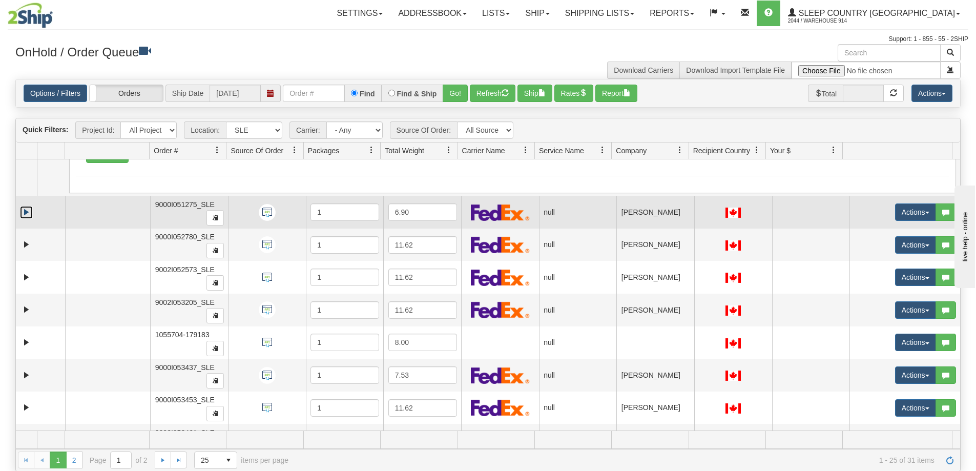
click at [27, 216] on link "Expand" at bounding box center [26, 212] width 13 height 13
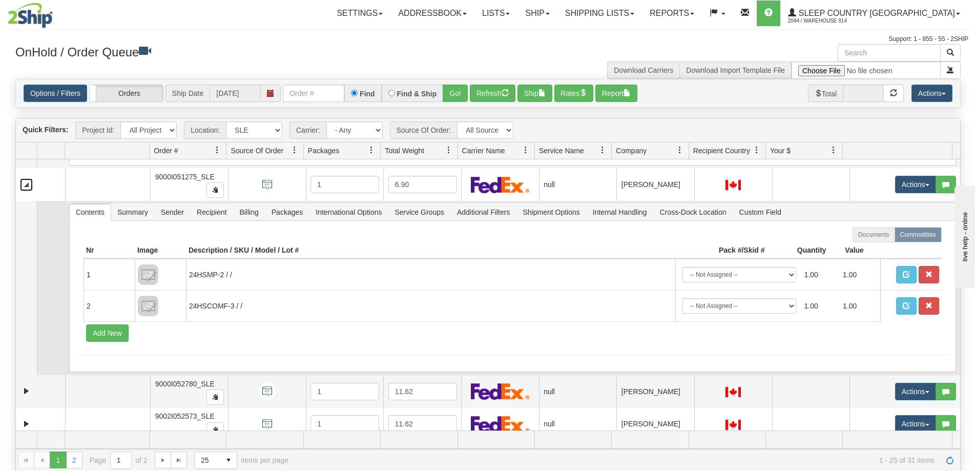
scroll to position [819, 0]
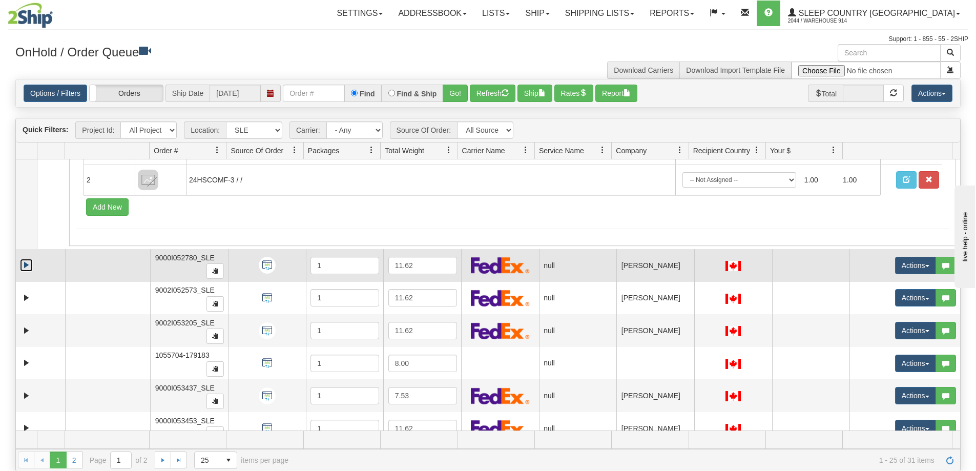
click at [28, 261] on link "Expand" at bounding box center [26, 265] width 13 height 13
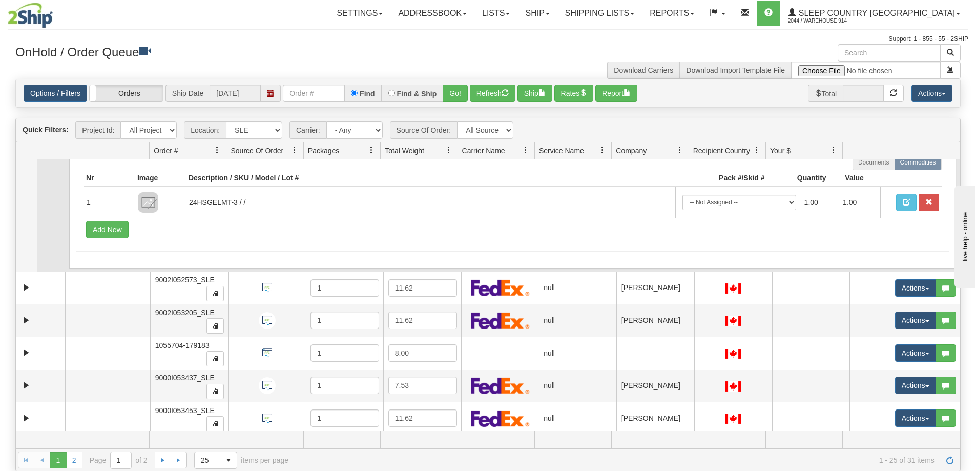
scroll to position [973, 0]
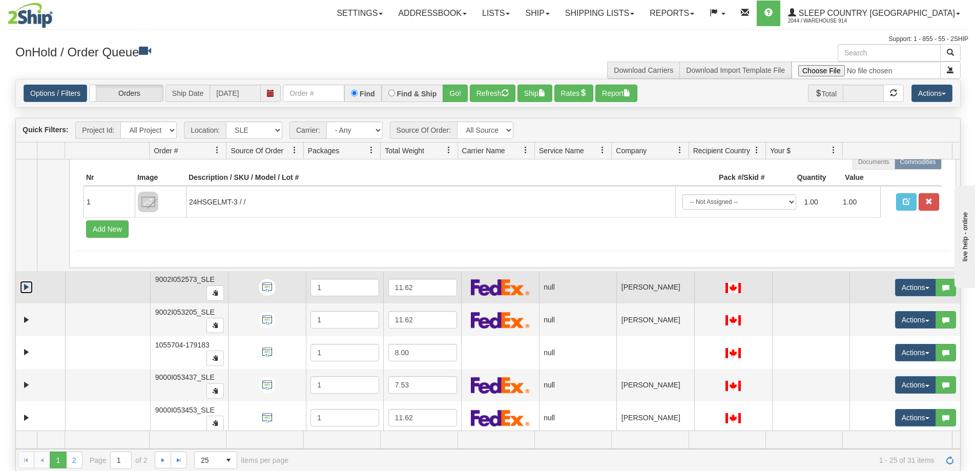
click at [27, 281] on link "Expand" at bounding box center [26, 287] width 13 height 13
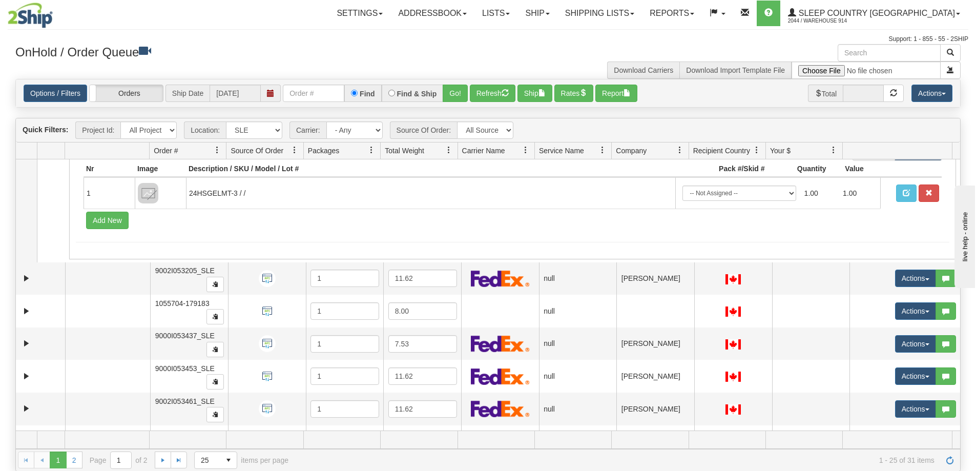
scroll to position [1178, 0]
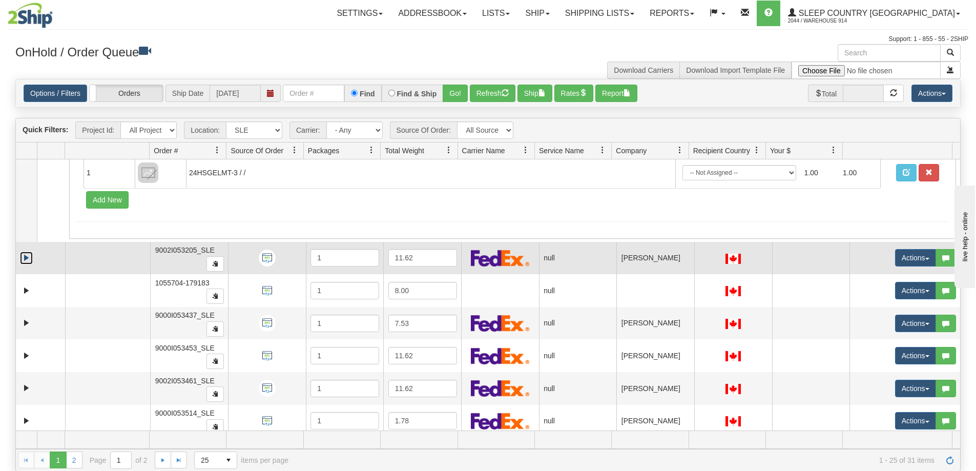
click at [28, 258] on link "Expand" at bounding box center [26, 257] width 13 height 13
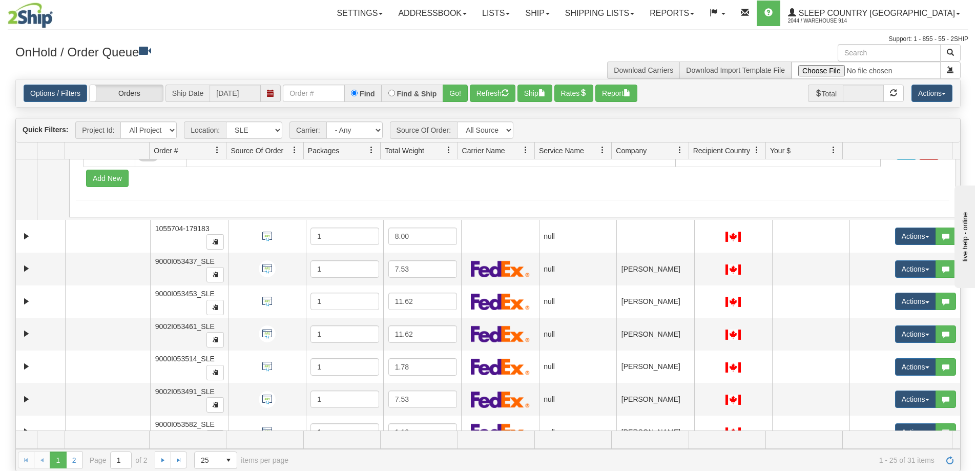
scroll to position [1383, 0]
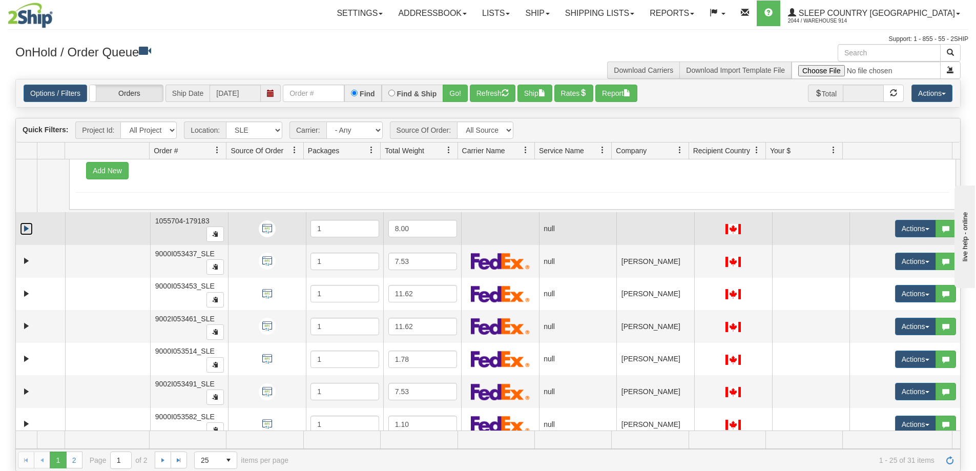
click at [29, 232] on link "Expand" at bounding box center [26, 228] width 13 height 13
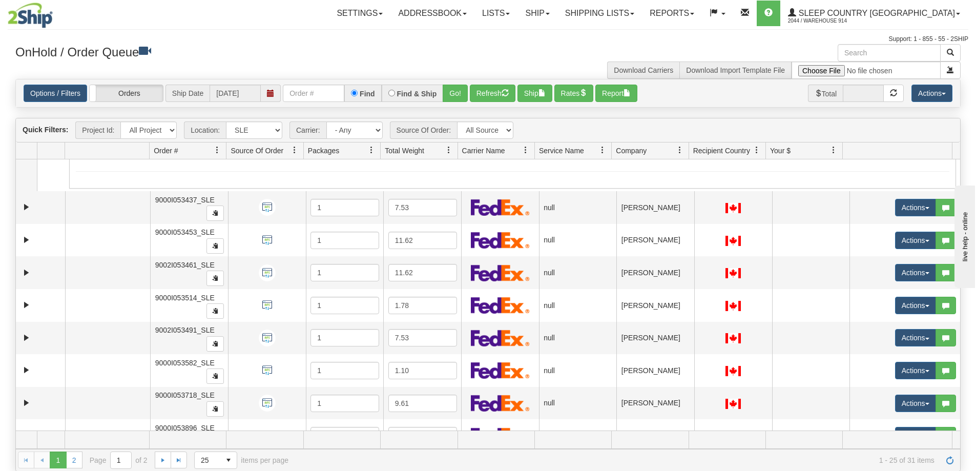
scroll to position [1588, 0]
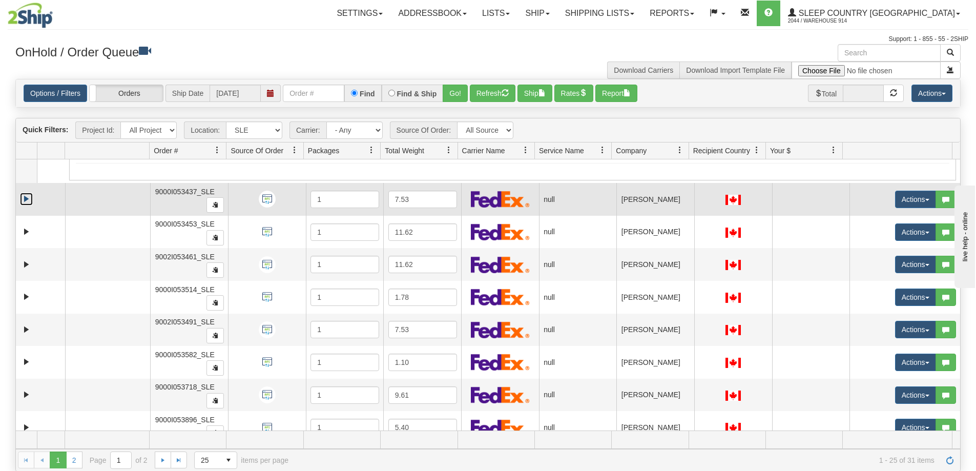
click at [28, 198] on link "Expand" at bounding box center [26, 199] width 13 height 13
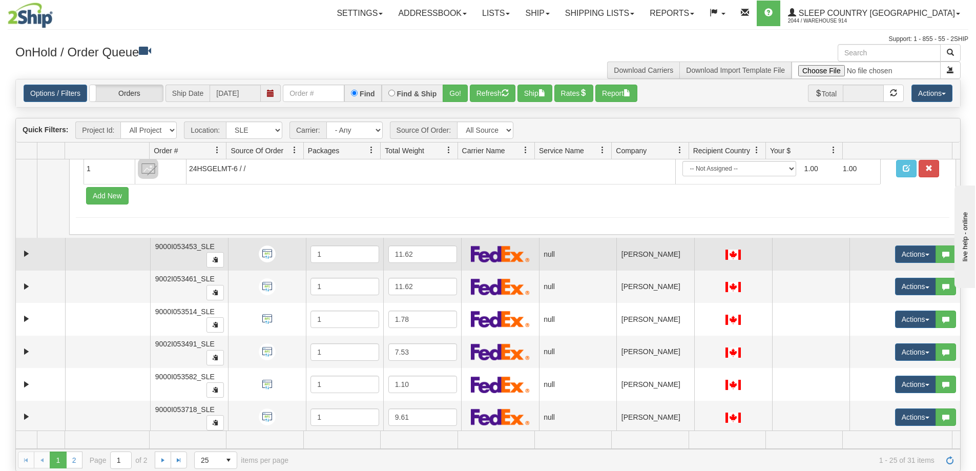
scroll to position [1741, 0]
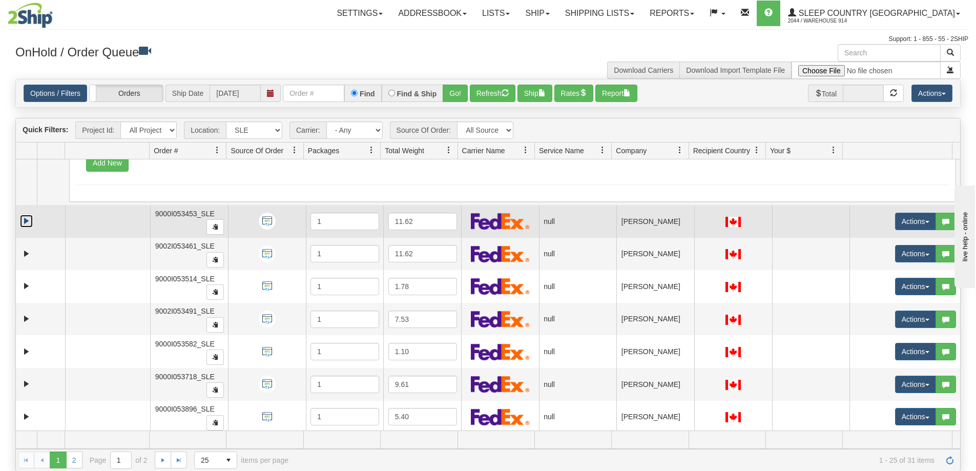
click at [28, 224] on link "Expand" at bounding box center [26, 221] width 13 height 13
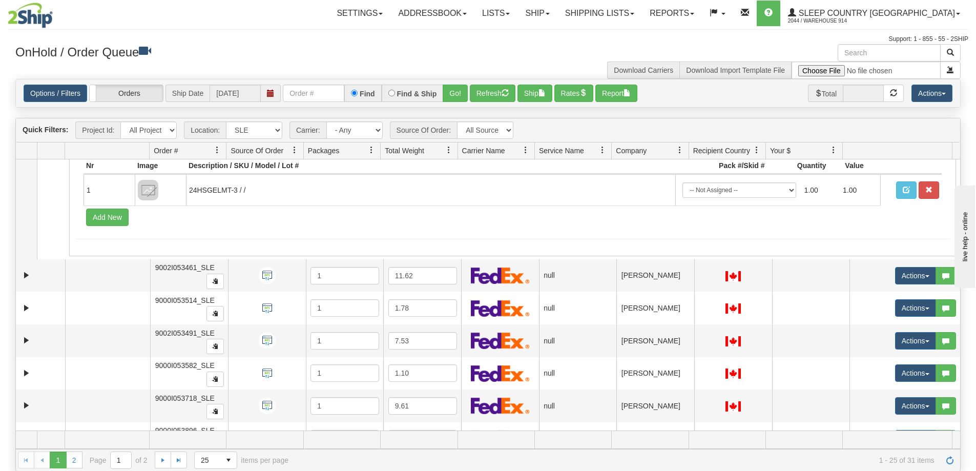
scroll to position [1895, 0]
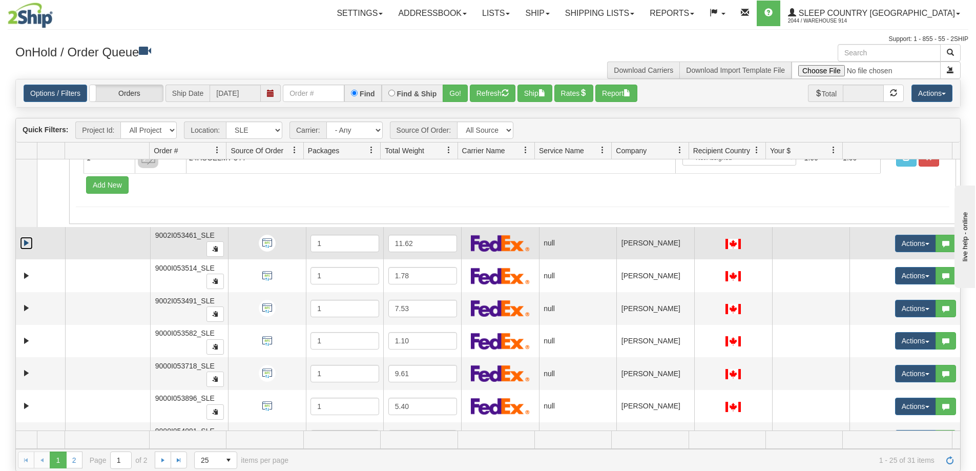
click at [28, 243] on link "Expand" at bounding box center [26, 243] width 13 height 13
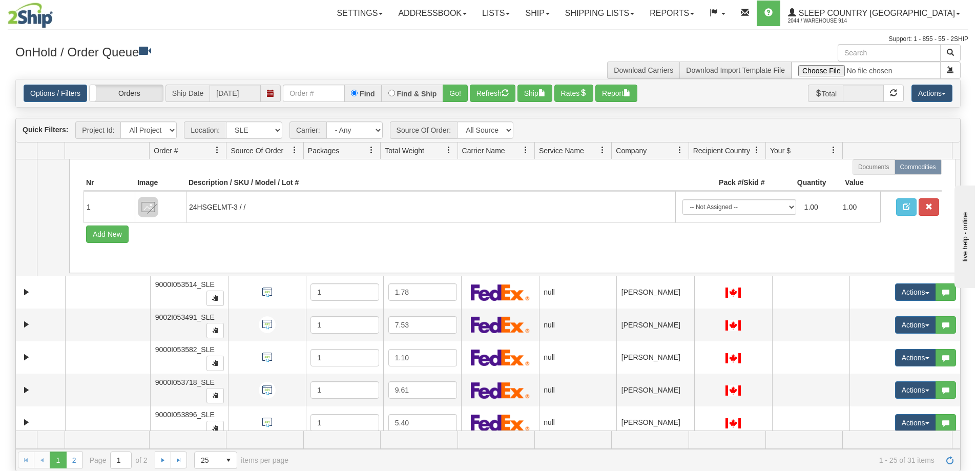
scroll to position [2100, 0]
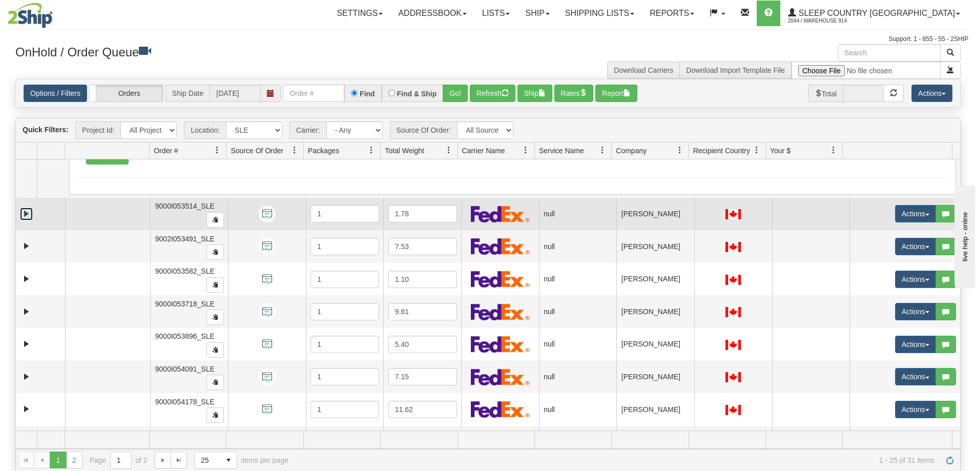
click at [30, 216] on link "Expand" at bounding box center [26, 213] width 13 height 13
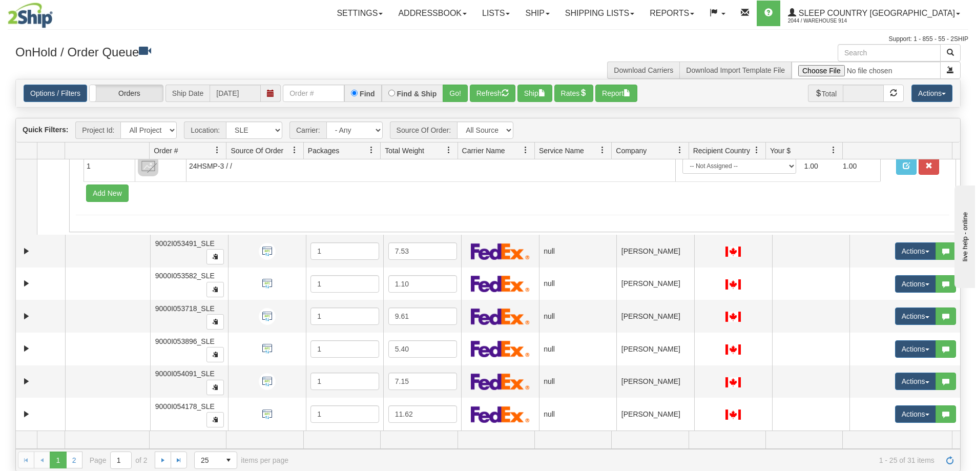
scroll to position [2254, 0]
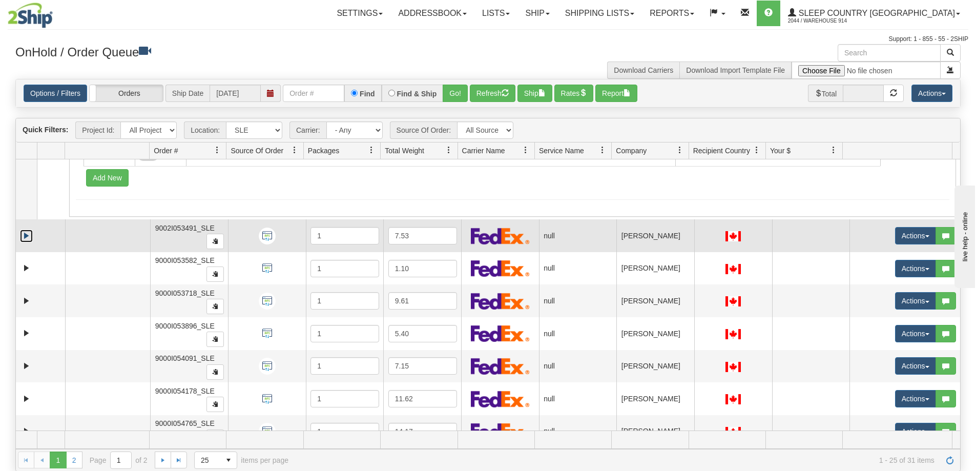
click at [30, 236] on link "Expand" at bounding box center [26, 235] width 13 height 13
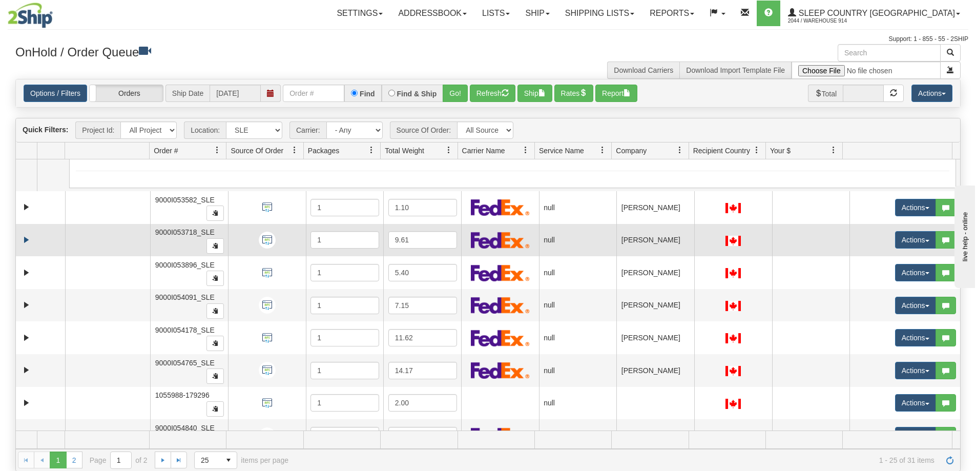
scroll to position [2458, 0]
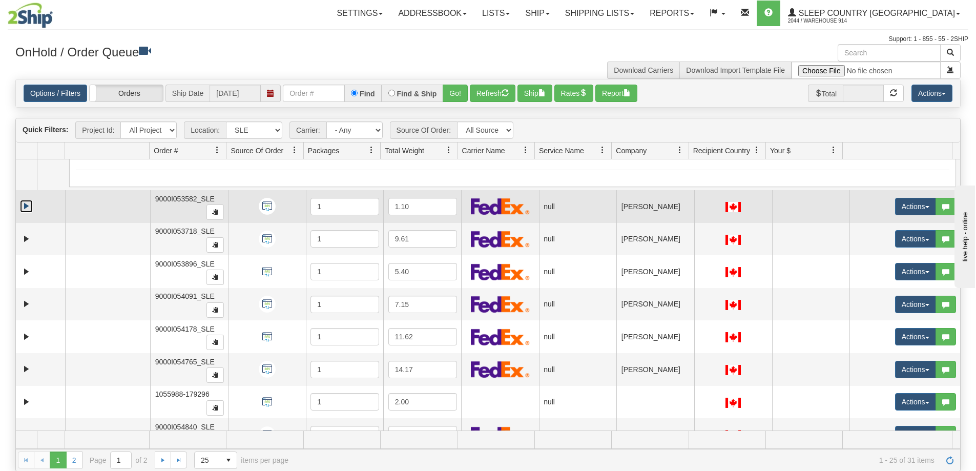
click at [27, 206] on link "Expand" at bounding box center [26, 206] width 13 height 13
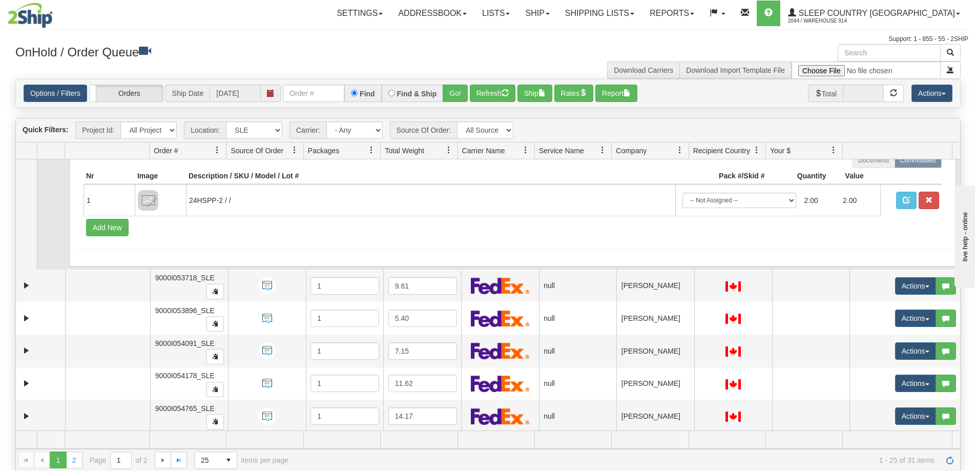
scroll to position [2612, 0]
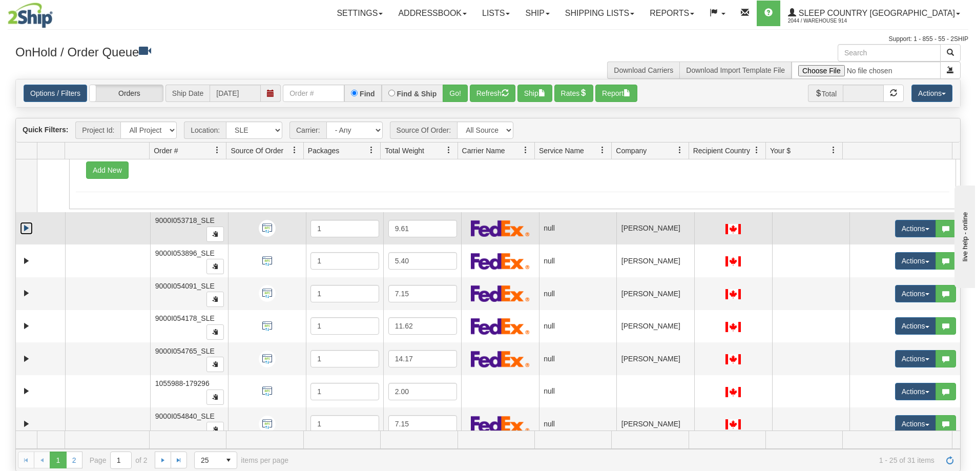
click at [29, 226] on link "Expand" at bounding box center [26, 228] width 13 height 13
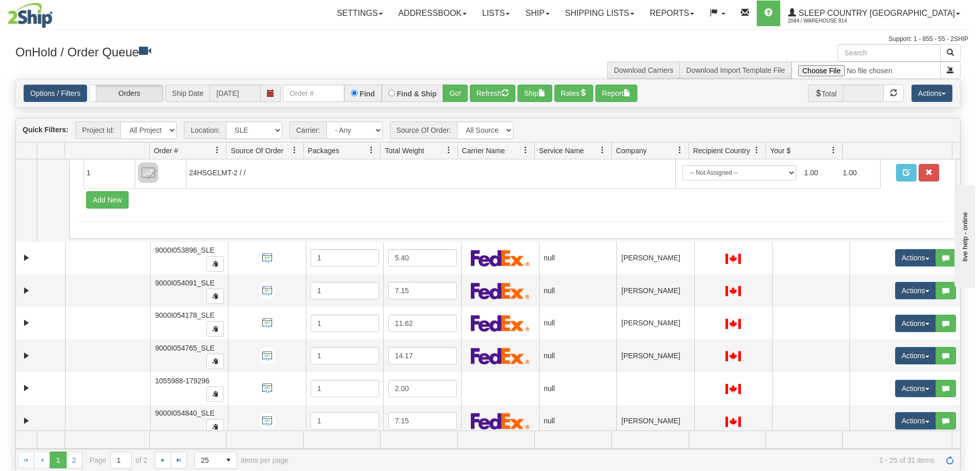
scroll to position [2766, 0]
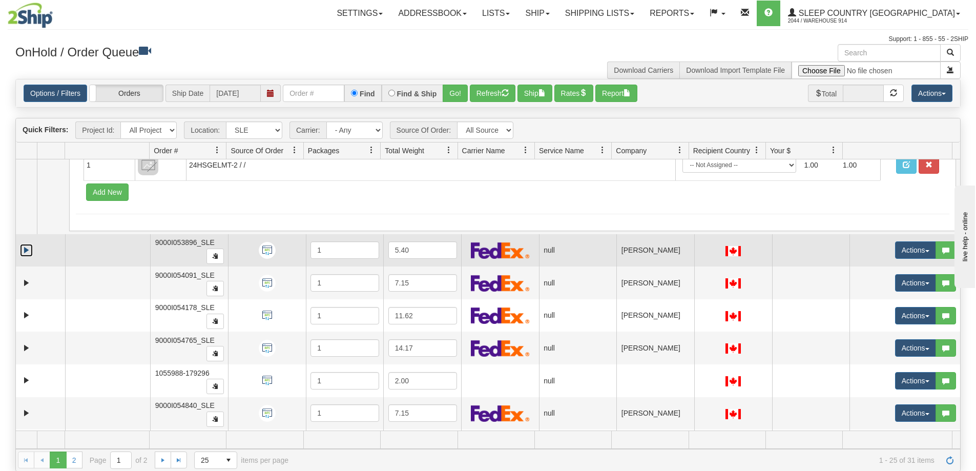
click at [27, 245] on link "Expand" at bounding box center [26, 250] width 13 height 13
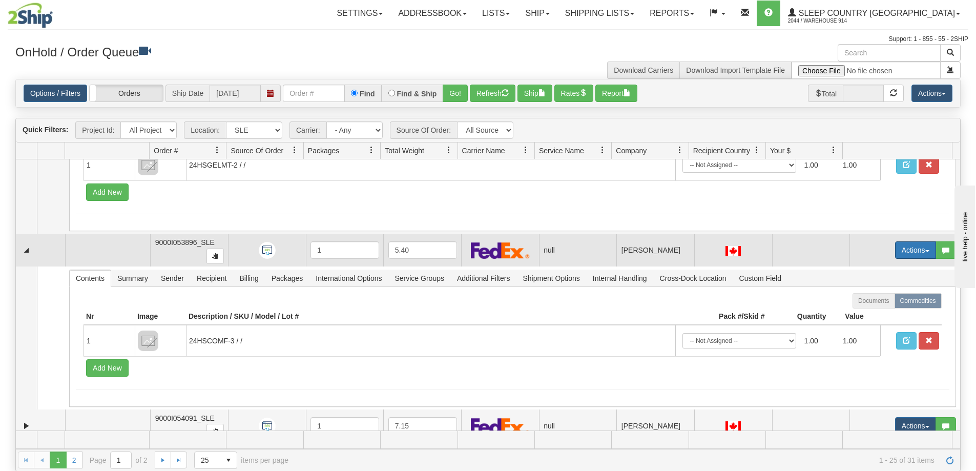
click at [902, 250] on button "Actions" at bounding box center [915, 249] width 41 height 17
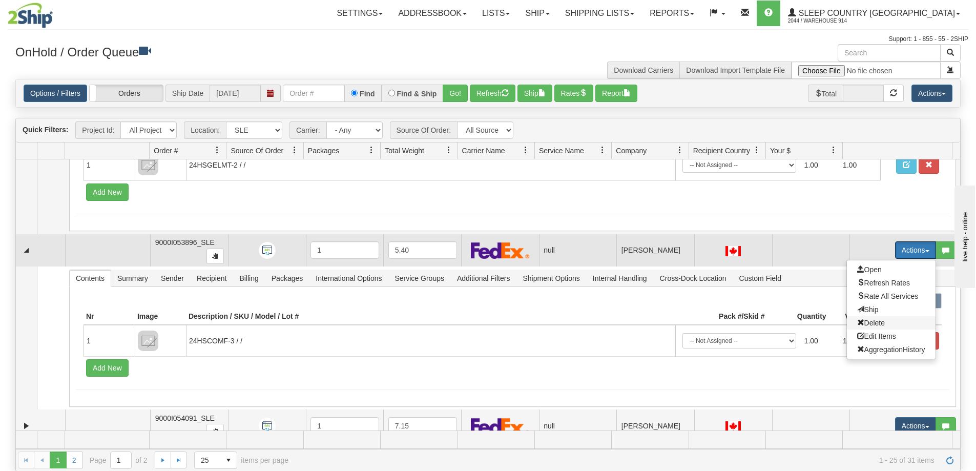
click at [866, 320] on span "Delete" at bounding box center [871, 323] width 28 height 8
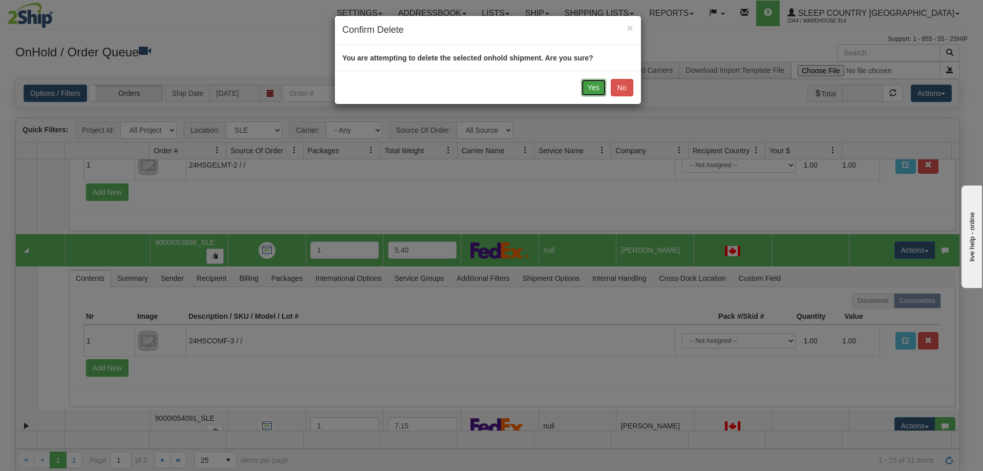
click at [593, 86] on button "Yes" at bounding box center [593, 87] width 25 height 17
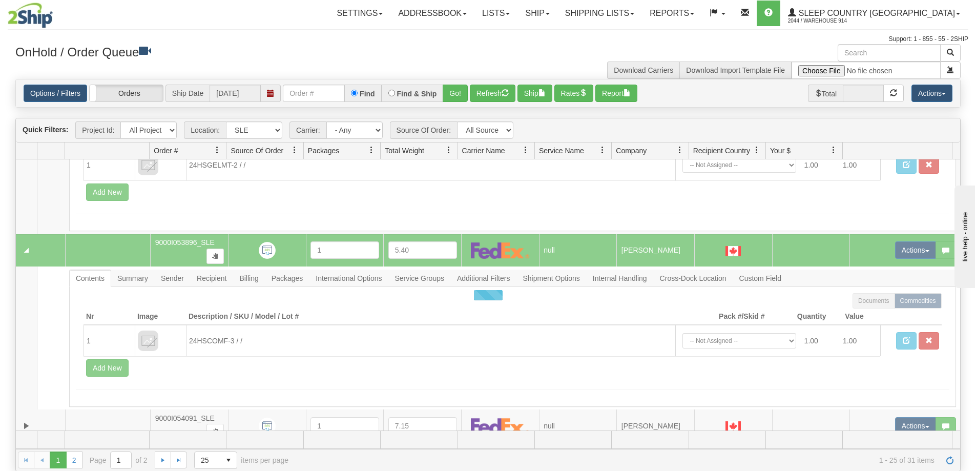
scroll to position [543, 0]
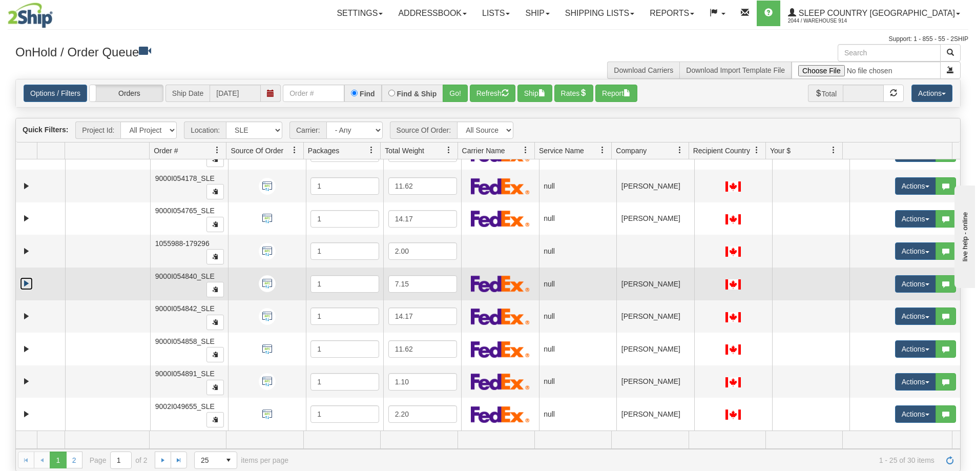
click at [29, 281] on link "Expand" at bounding box center [26, 283] width 13 height 13
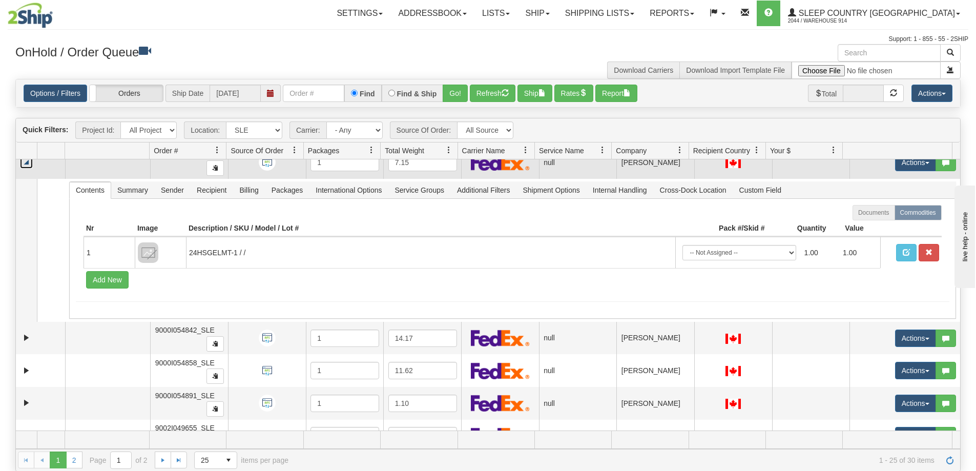
scroll to position [686, 0]
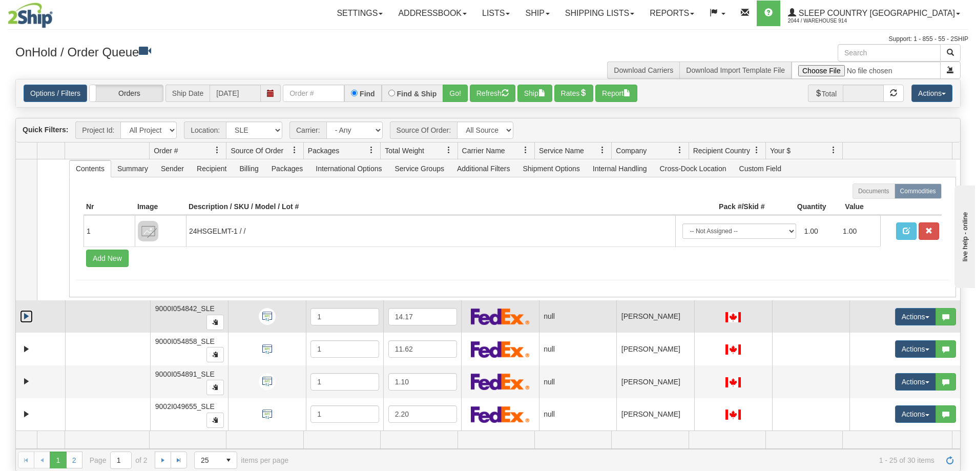
click at [26, 313] on link "Expand" at bounding box center [26, 316] width 13 height 13
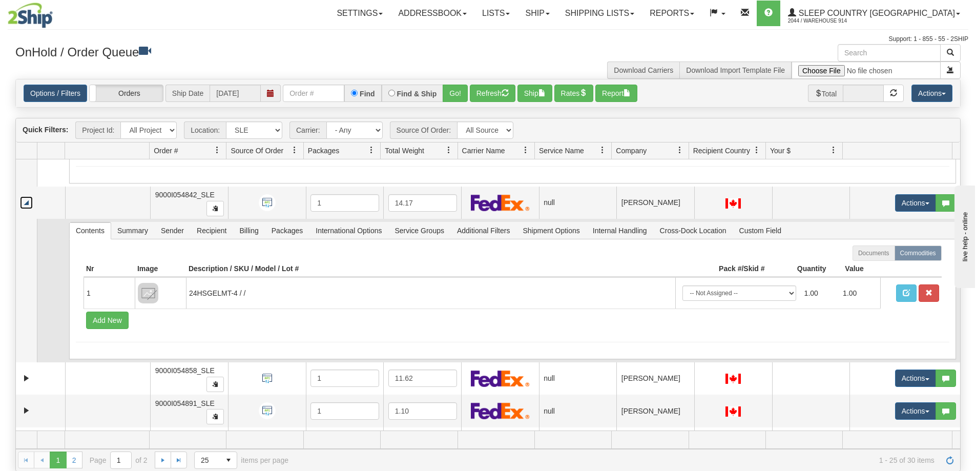
scroll to position [829, 0]
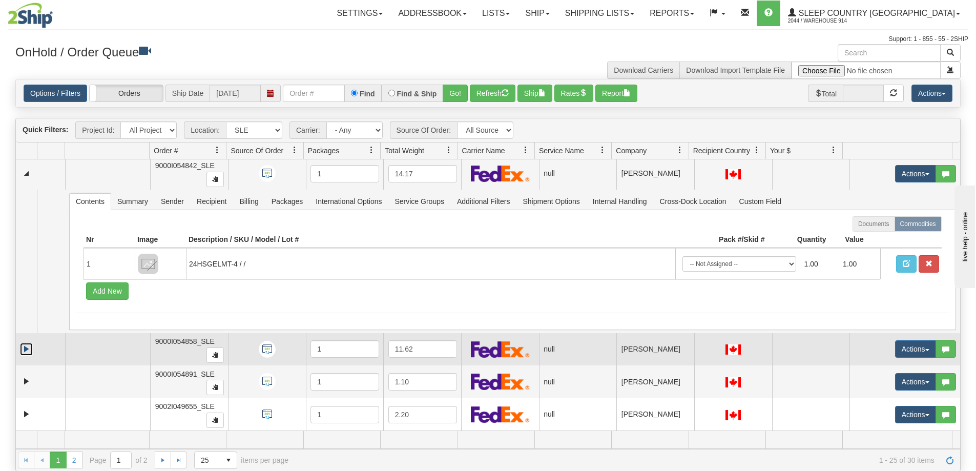
click at [25, 349] on link "Expand" at bounding box center [26, 349] width 13 height 13
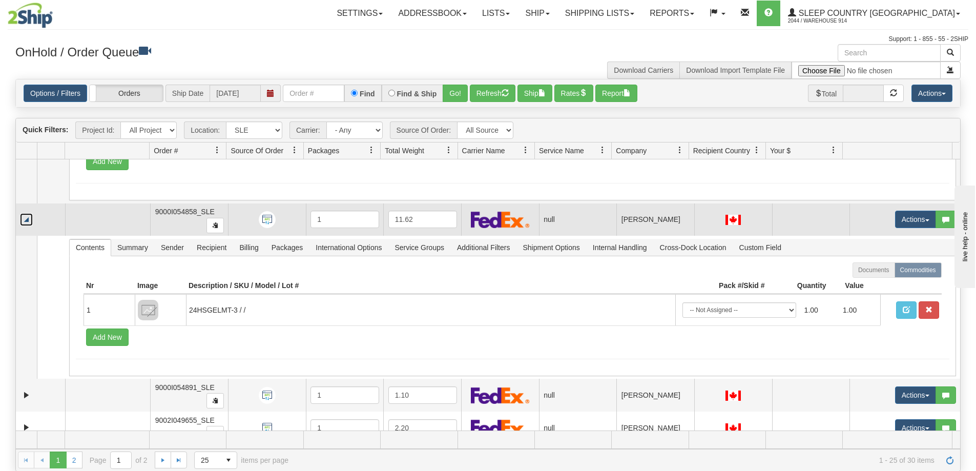
scroll to position [972, 0]
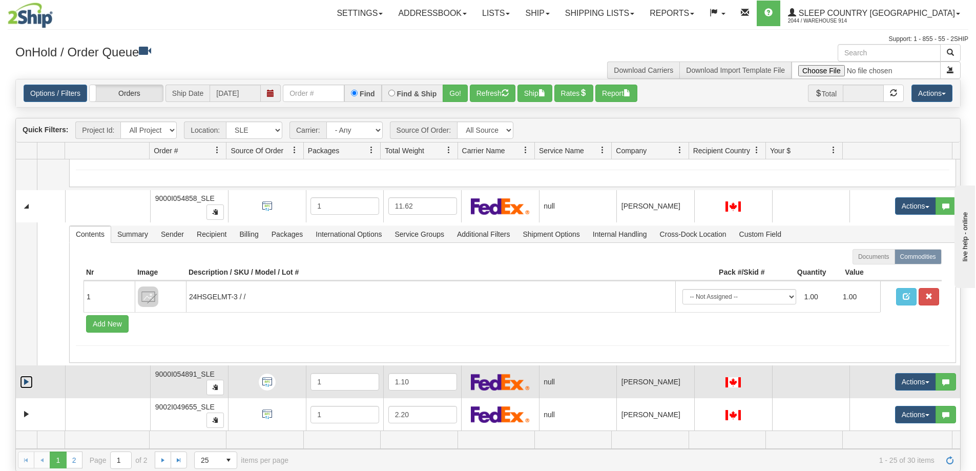
click at [26, 383] on link "Expand" at bounding box center [26, 381] width 13 height 13
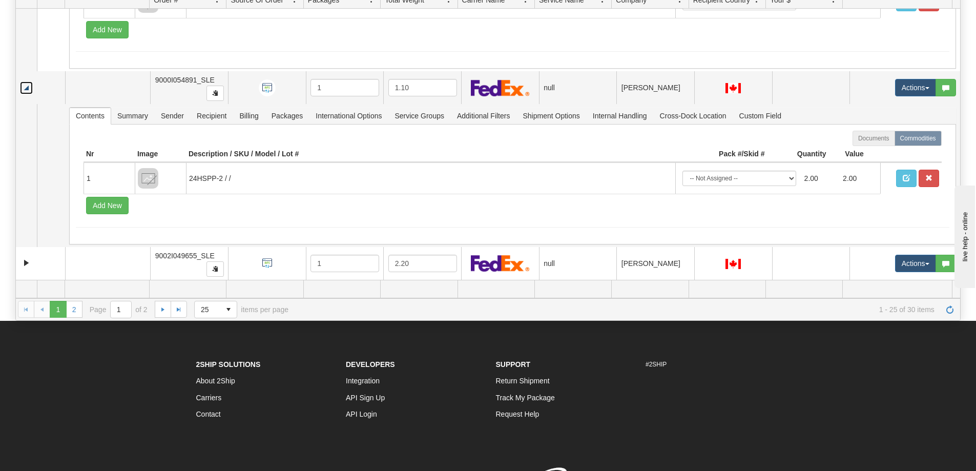
scroll to position [154, 0]
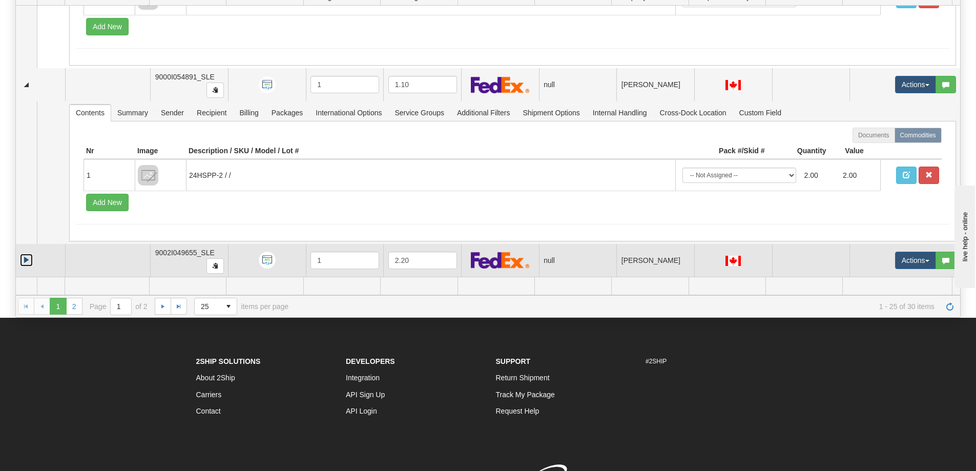
click at [27, 257] on link "Expand" at bounding box center [26, 260] width 13 height 13
click at [27, 260] on link "Collapse" at bounding box center [26, 260] width 13 height 13
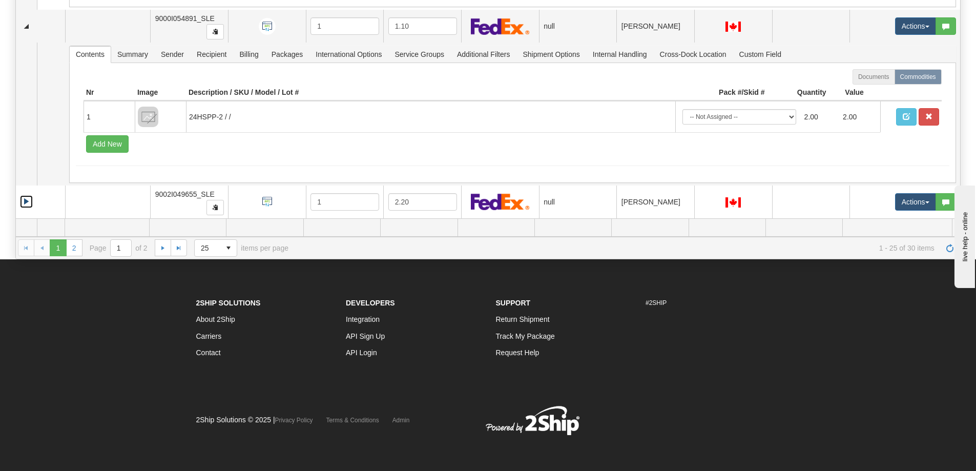
scroll to position [213, 0]
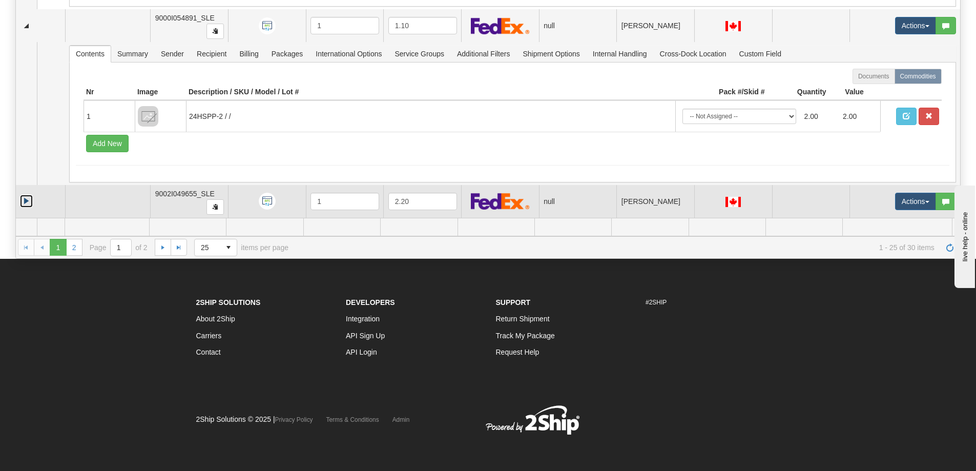
click at [25, 198] on link "Expand" at bounding box center [26, 201] width 13 height 13
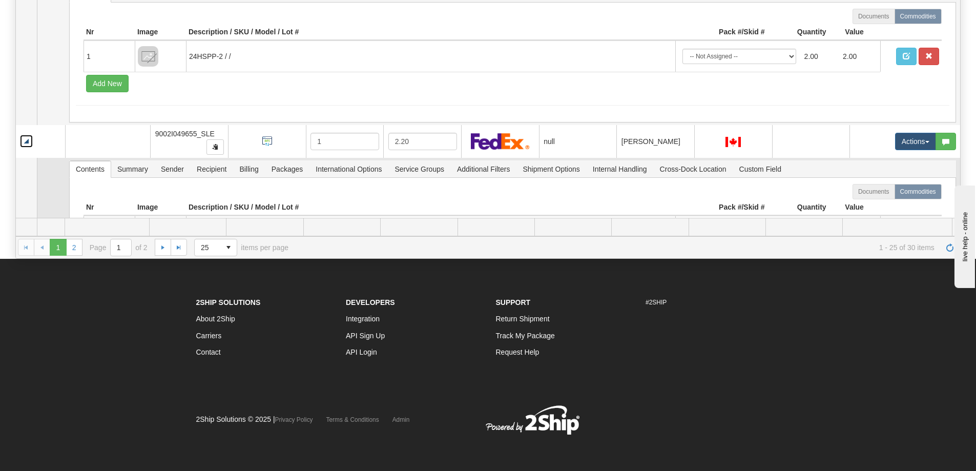
scroll to position [1258, 0]
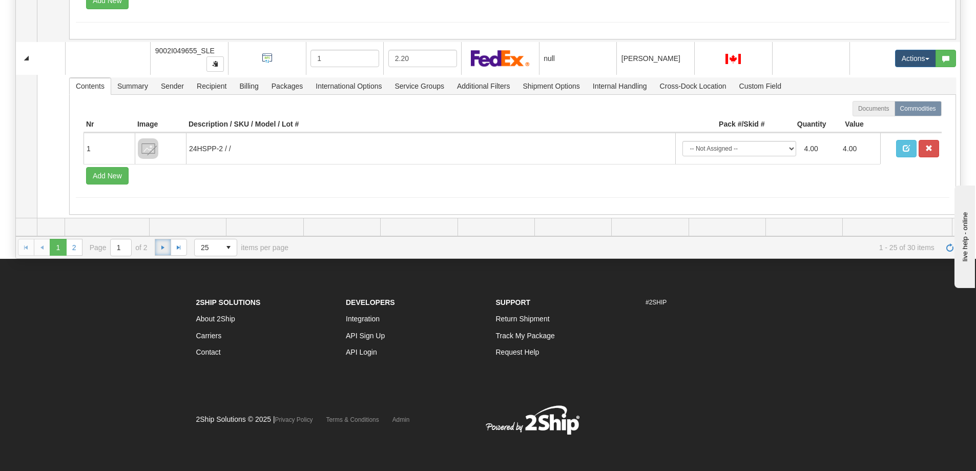
click at [163, 248] on span "Go to the next page" at bounding box center [163, 247] width 8 height 8
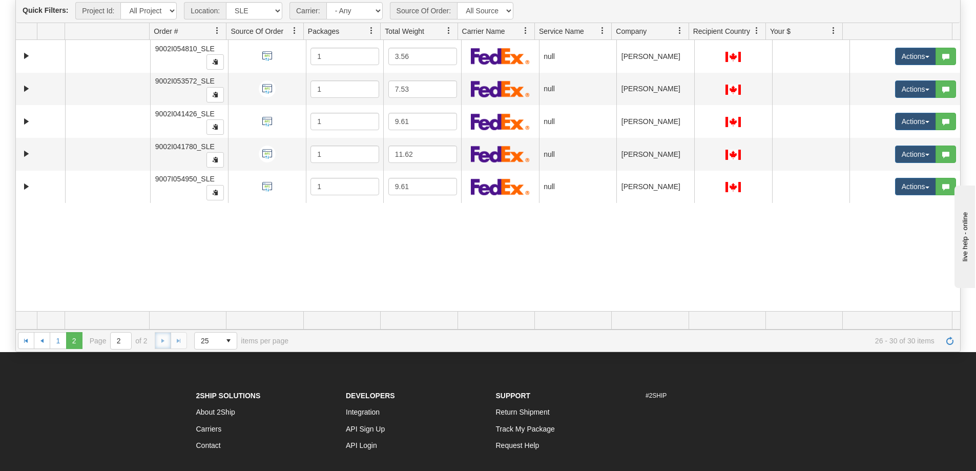
scroll to position [0, 0]
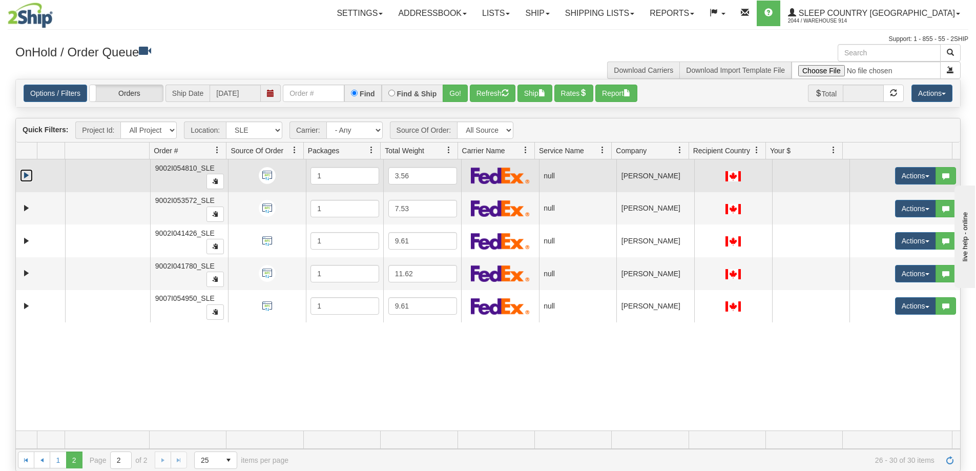
click at [25, 173] on link "Expand" at bounding box center [26, 175] width 13 height 13
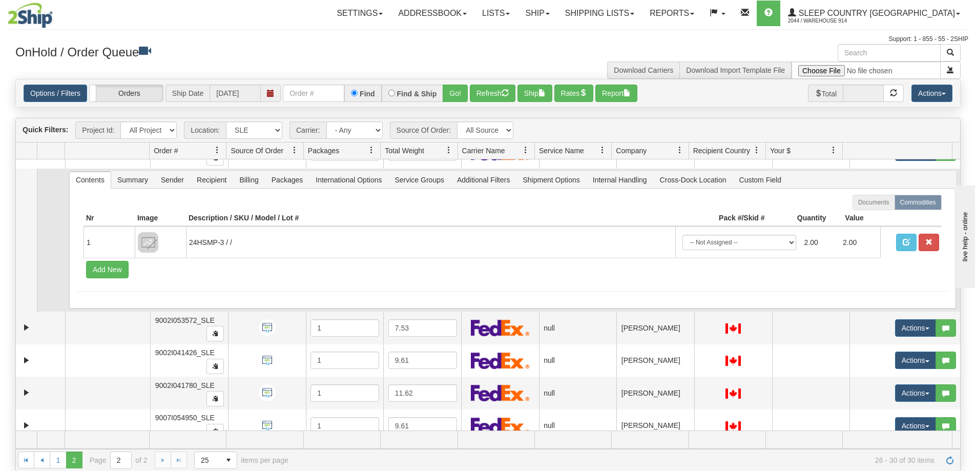
scroll to position [35, 0]
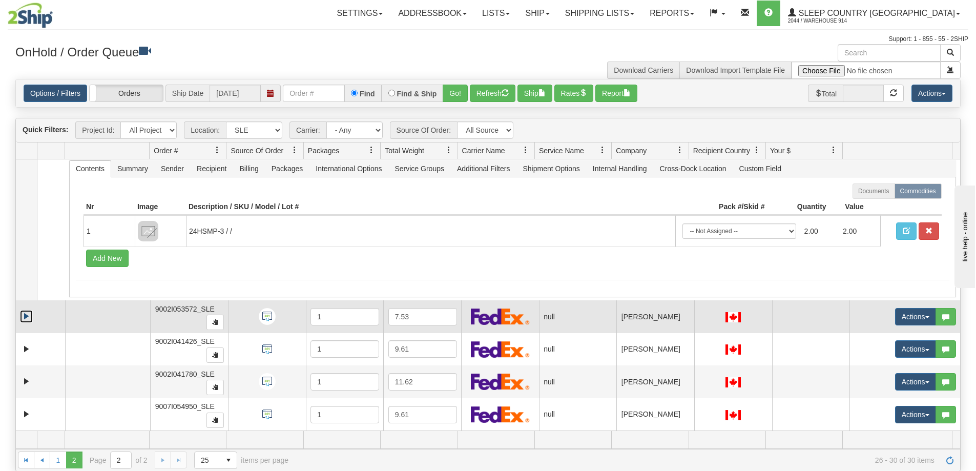
click at [25, 316] on link "Expand" at bounding box center [26, 316] width 13 height 13
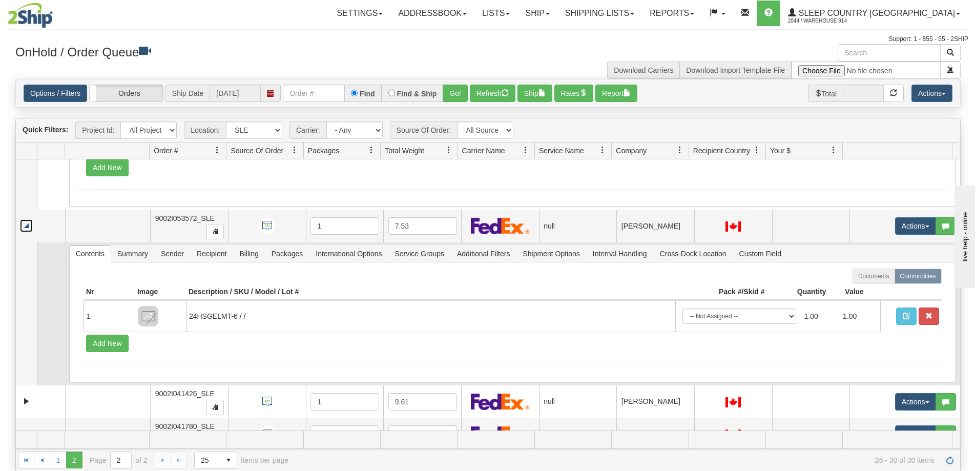
scroll to position [178, 0]
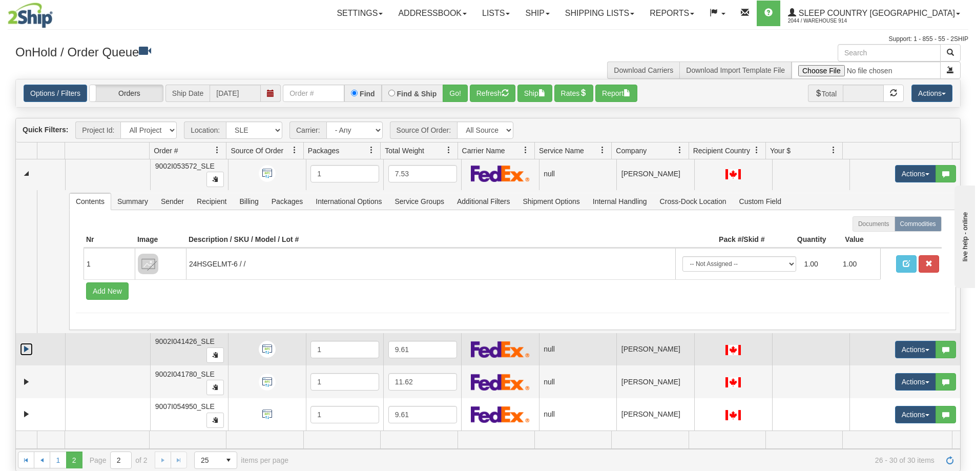
click at [28, 344] on link "Expand" at bounding box center [26, 349] width 13 height 13
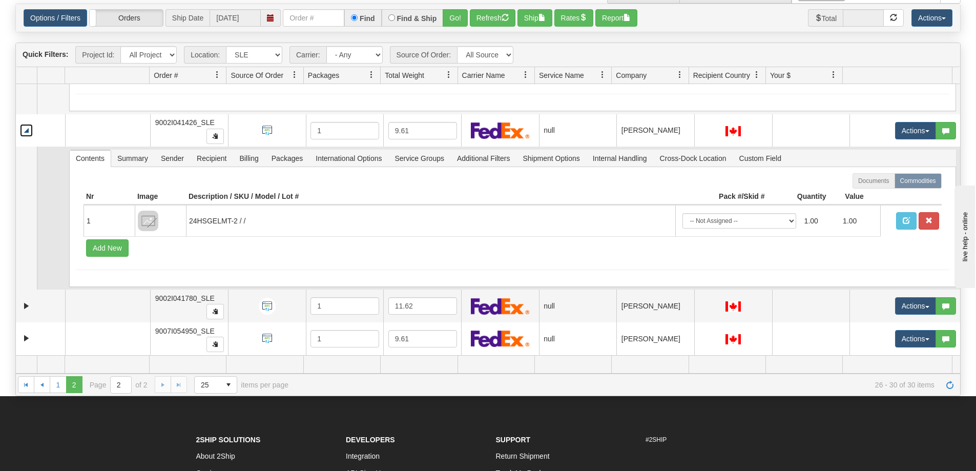
scroll to position [102, 0]
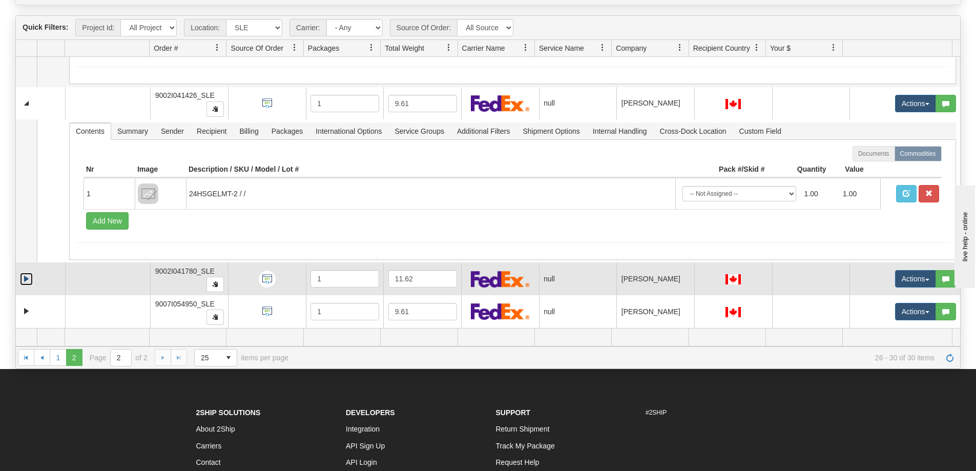
click at [26, 278] on link "Expand" at bounding box center [26, 278] width 13 height 13
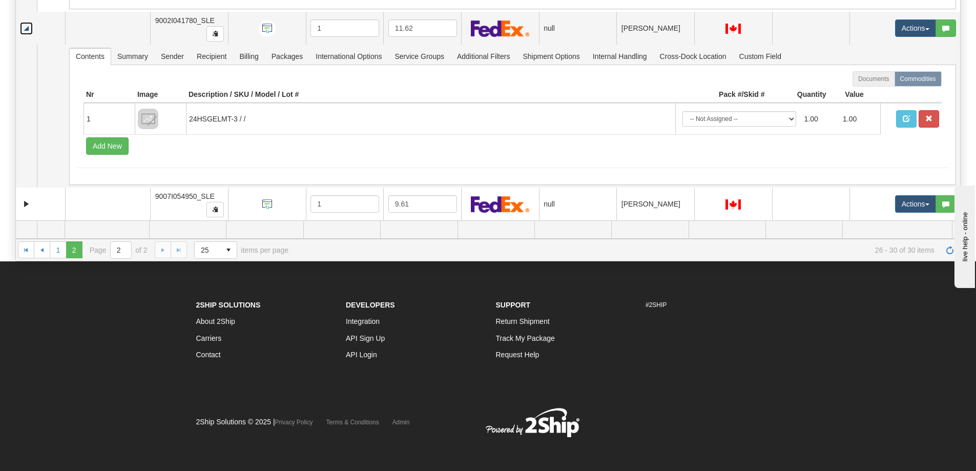
scroll to position [213, 0]
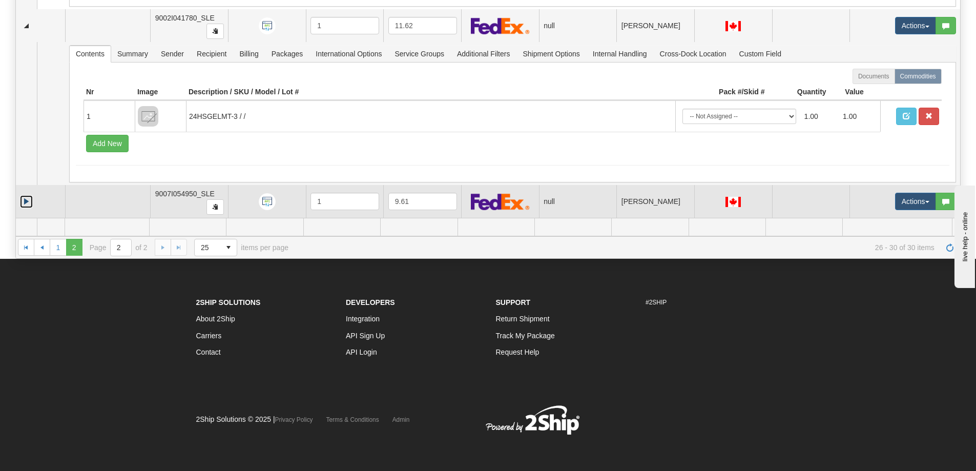
click at [29, 198] on link "Expand" at bounding box center [26, 201] width 13 height 13
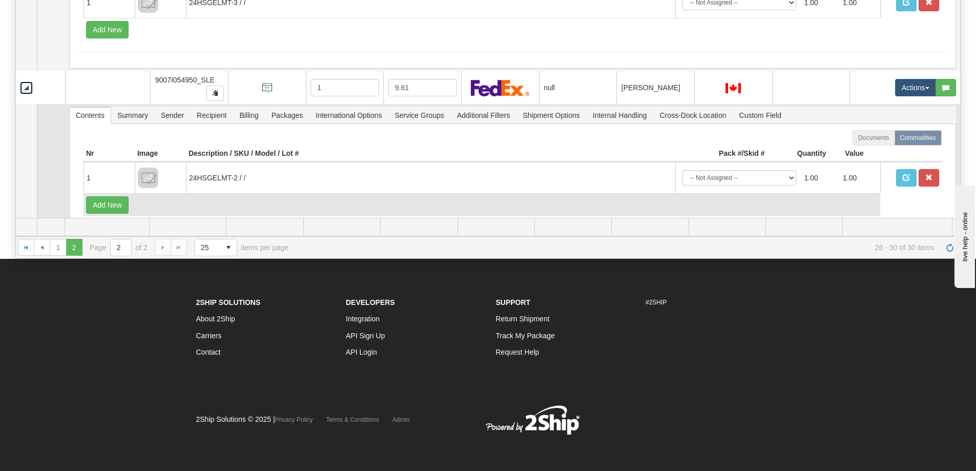
scroll to position [607, 0]
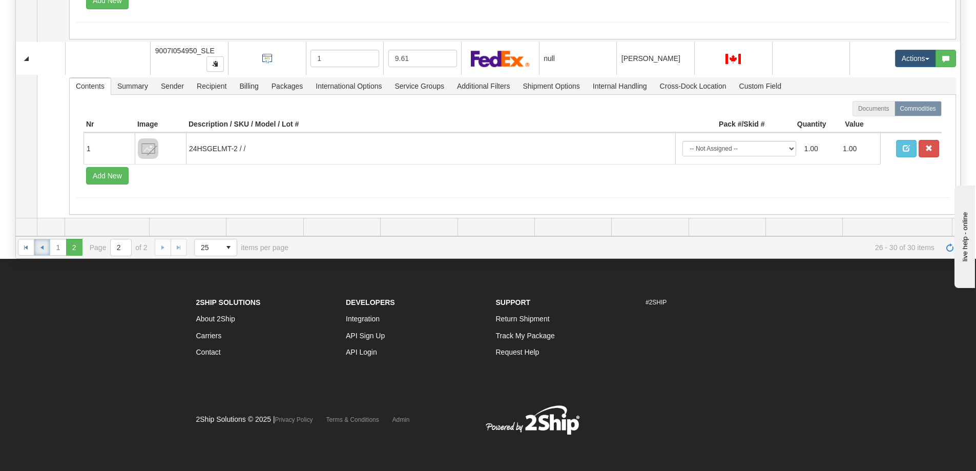
click at [41, 249] on span "Go to the previous page" at bounding box center [42, 247] width 8 height 8
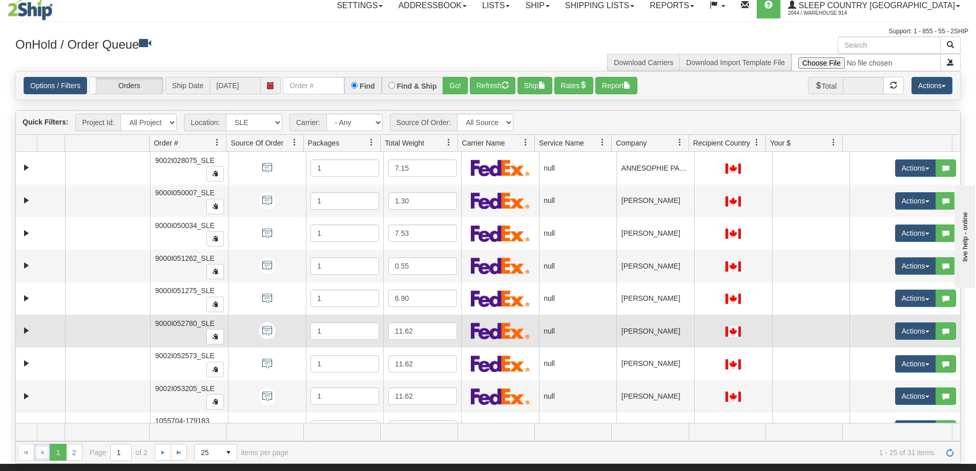
scroll to position [0, 0]
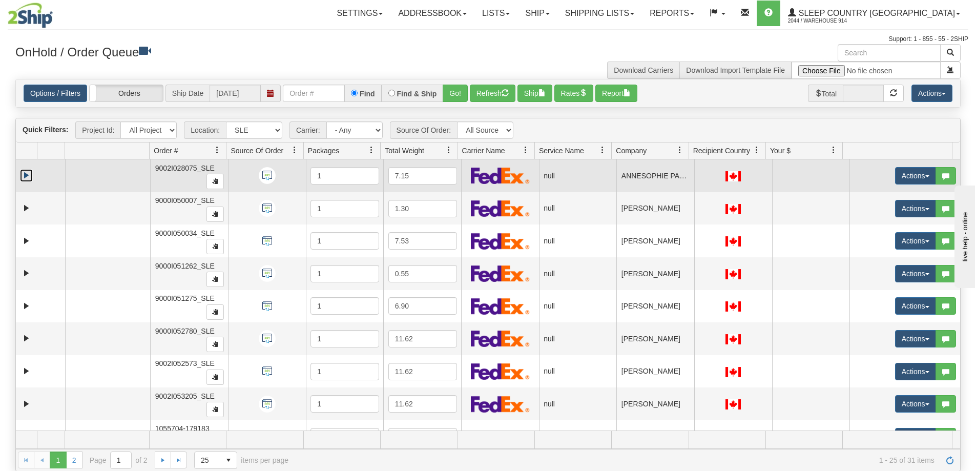
click at [24, 177] on link "Expand" at bounding box center [26, 175] width 13 height 13
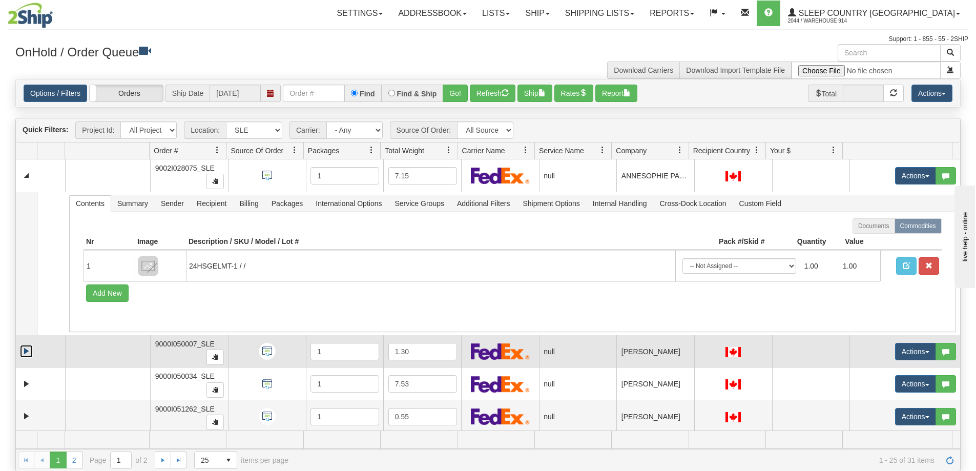
click at [28, 350] on link "Expand" at bounding box center [26, 351] width 13 height 13
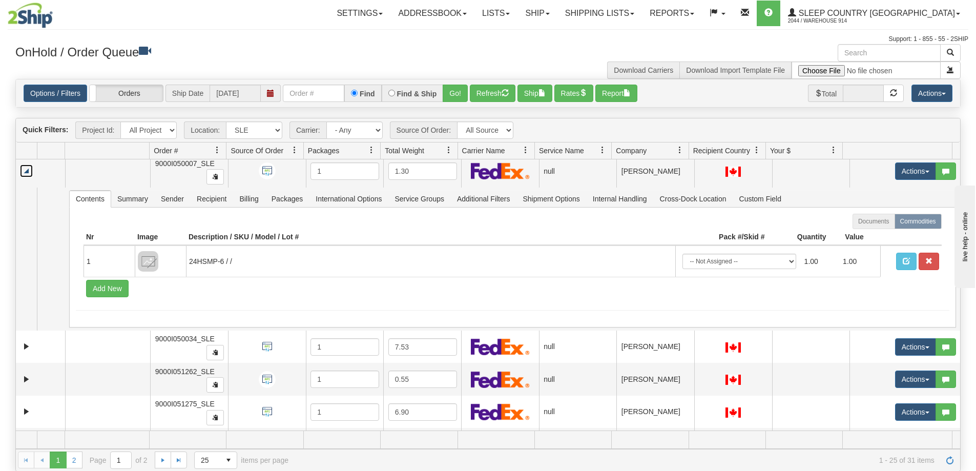
scroll to position [205, 0]
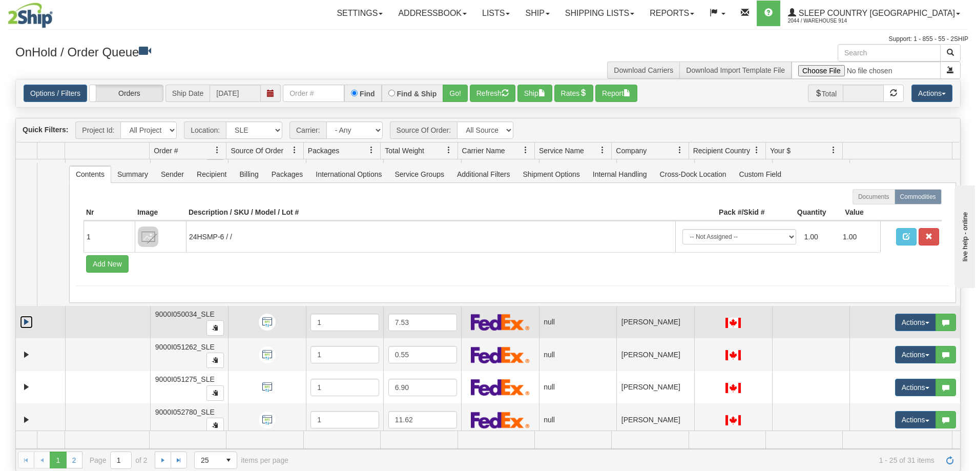
click at [27, 322] on link "Expand" at bounding box center [26, 322] width 13 height 13
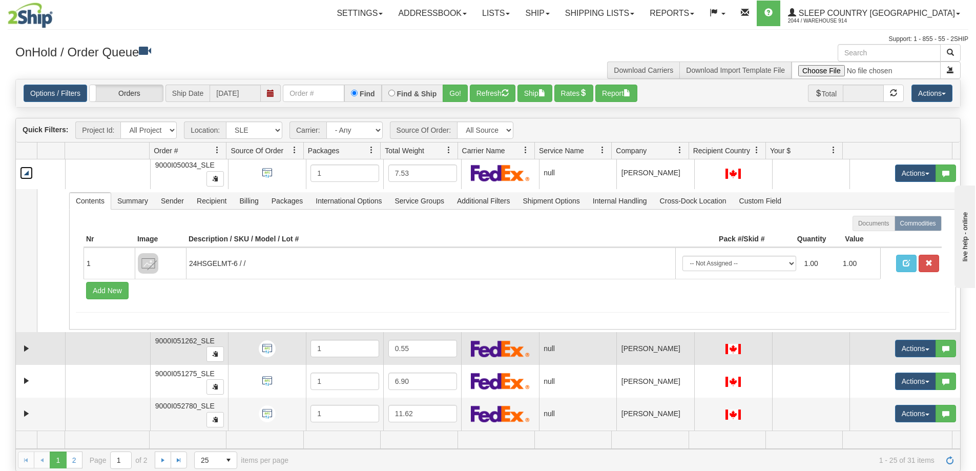
scroll to position [359, 0]
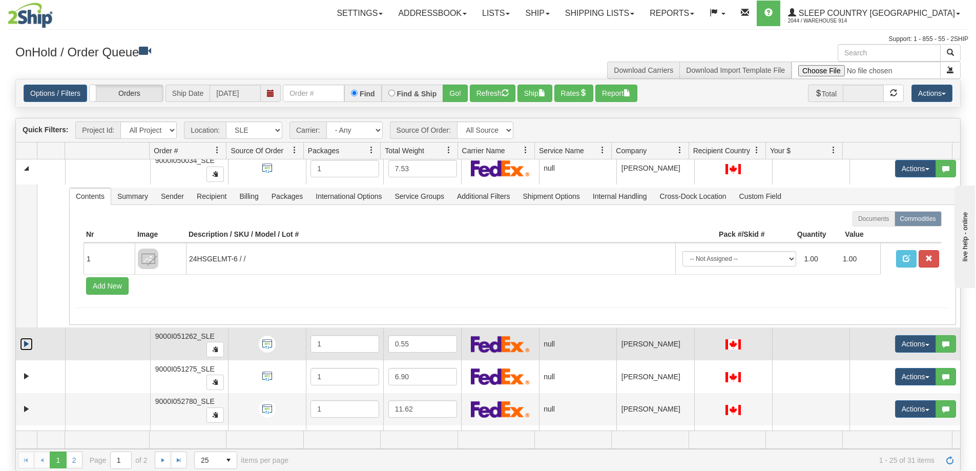
click at [26, 347] on link "Expand" at bounding box center [26, 344] width 13 height 13
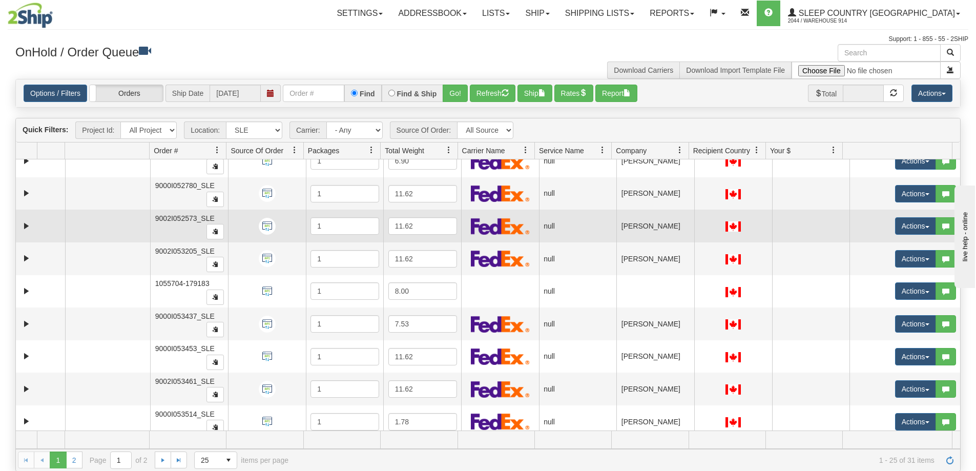
scroll to position [666, 0]
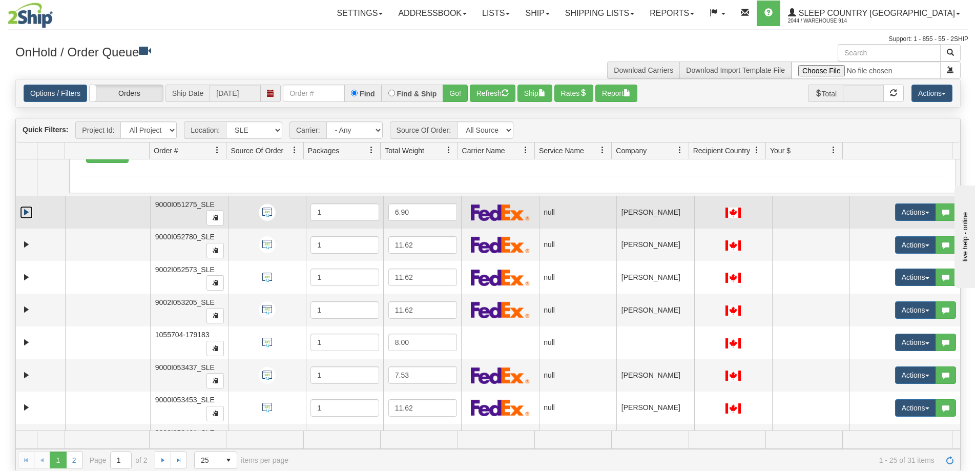
click at [28, 216] on link "Expand" at bounding box center [26, 212] width 13 height 13
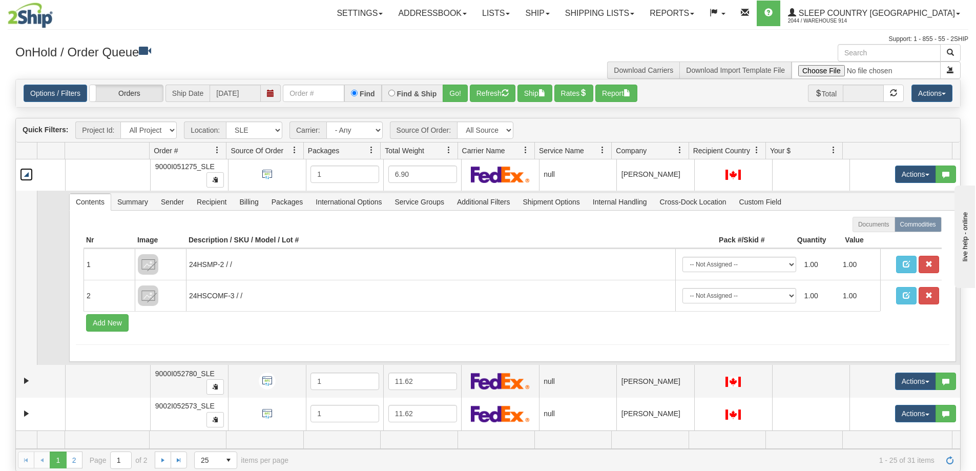
scroll to position [819, 0]
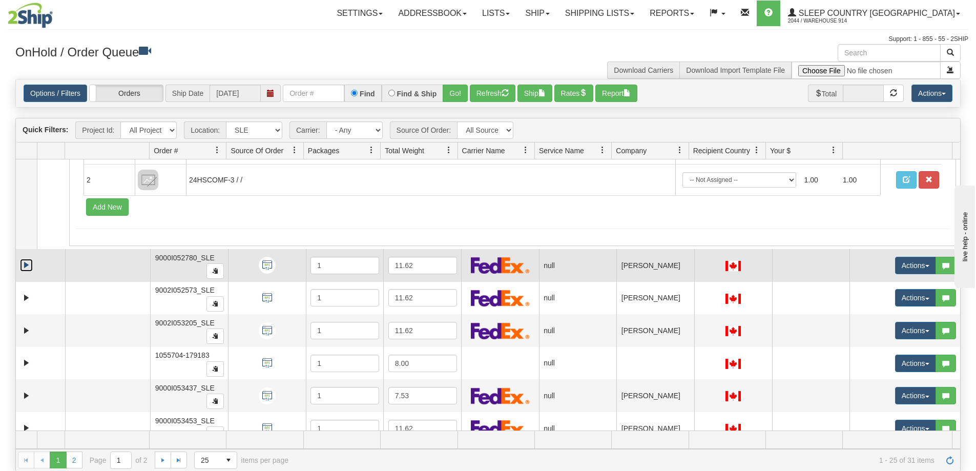
click at [24, 263] on link "Expand" at bounding box center [26, 265] width 13 height 13
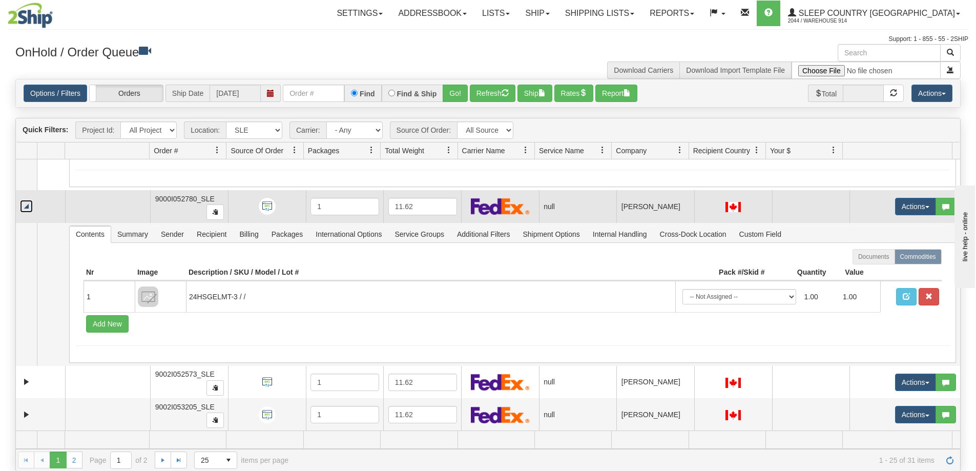
scroll to position [1024, 0]
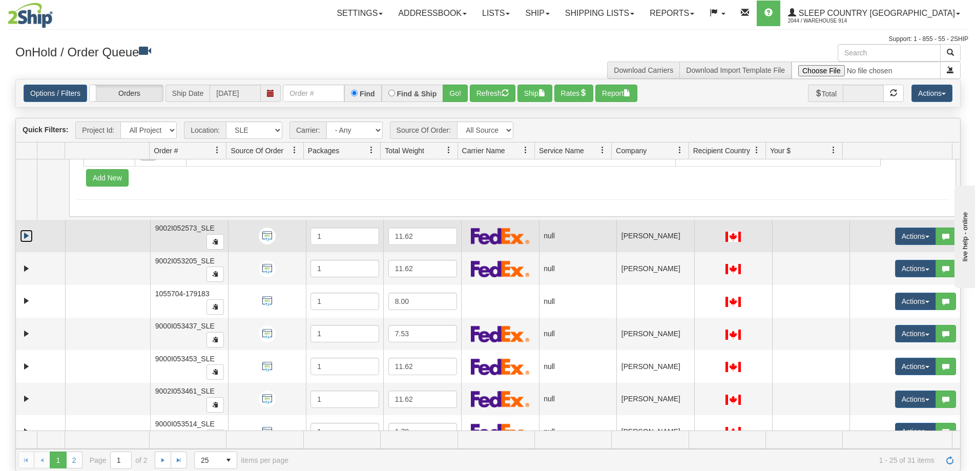
click at [26, 239] on link "Expand" at bounding box center [26, 235] width 13 height 13
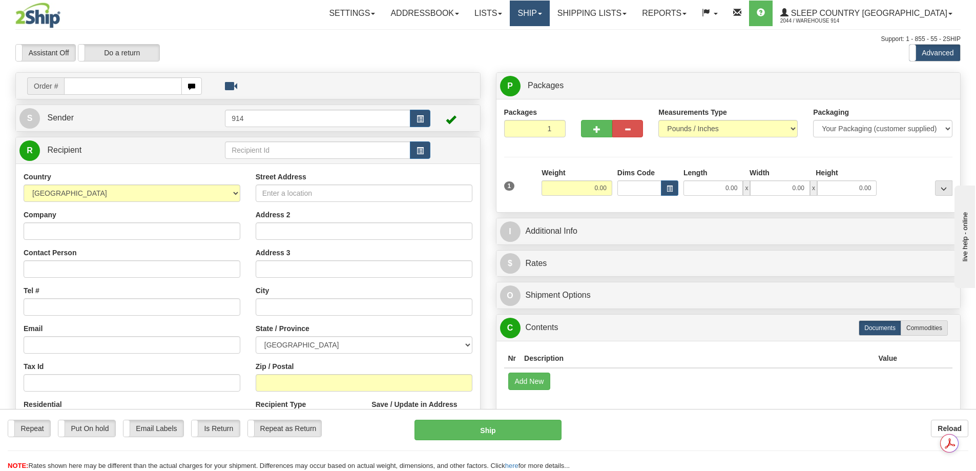
click at [549, 13] on link "Ship" at bounding box center [529, 14] width 39 height 26
click at [539, 51] on span "OnHold / Order Queue" at bounding box center [503, 49] width 72 height 8
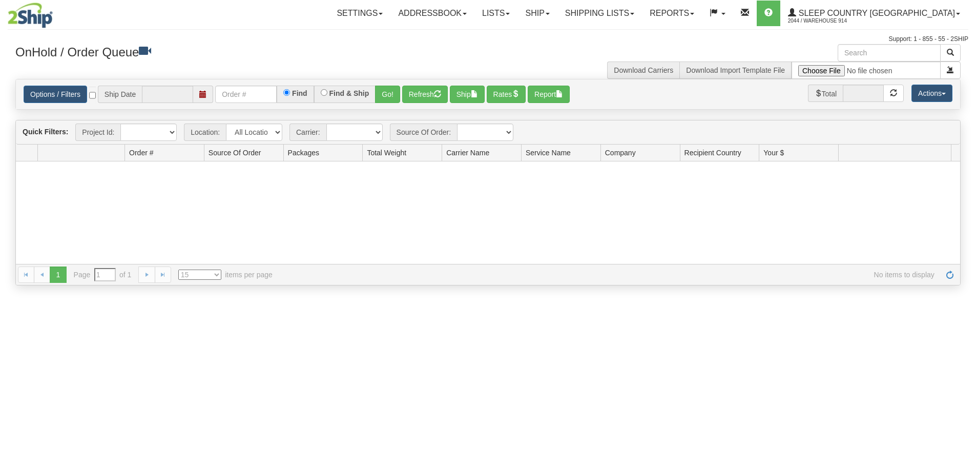
type input "[DATE]"
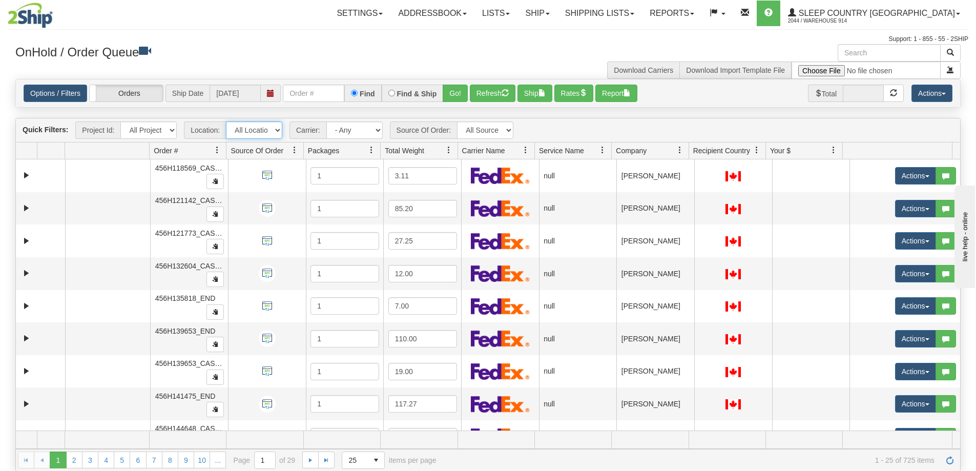
click at [278, 132] on select "All Locations 914 9009 [GEOGRAPHIC_DATA] SLE BEDDN ZINUC" at bounding box center [254, 129] width 56 height 17
select select "7603"
click at [226, 121] on select "All Locations 914 9009 [GEOGRAPHIC_DATA] SLE BEDDN ZINUC" at bounding box center [254, 129] width 56 height 17
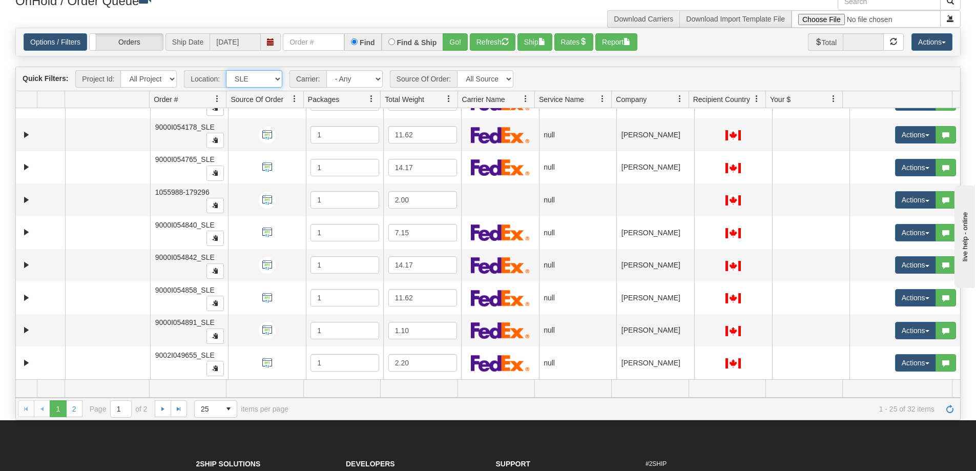
scroll to position [102, 0]
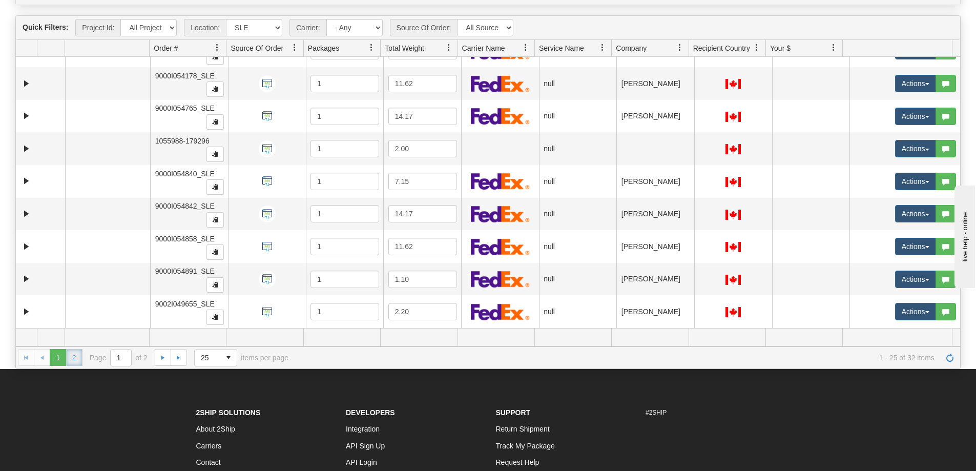
click at [75, 358] on link "2" at bounding box center [74, 357] width 16 height 16
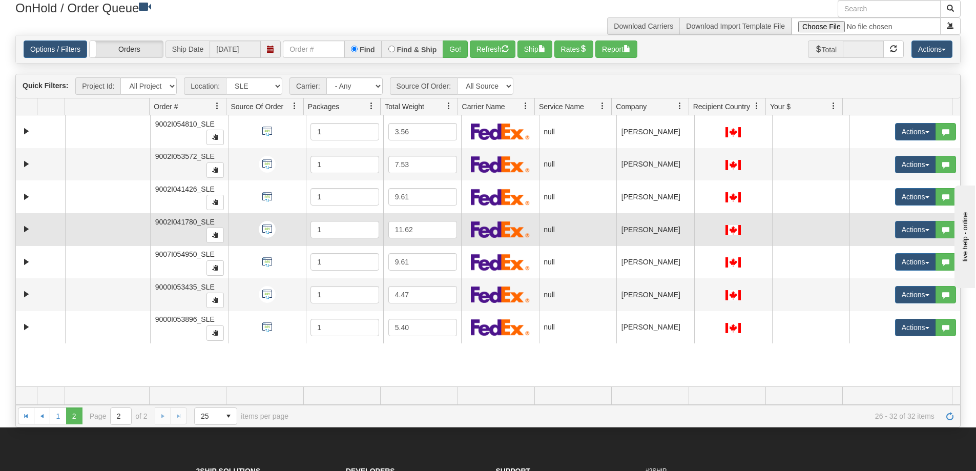
scroll to position [0, 0]
